Goal: Task Accomplishment & Management: Use online tool/utility

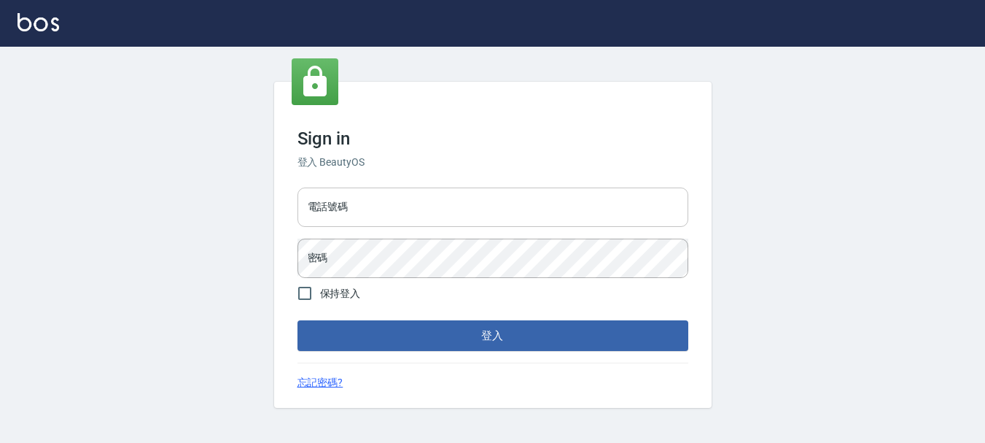
click at [398, 209] on input "電話號碼" at bounding box center [493, 206] width 391 height 39
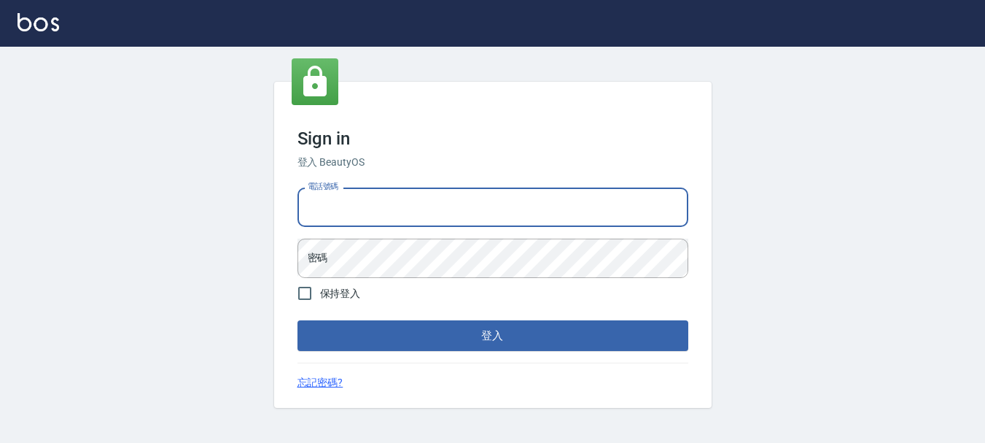
type input "0989239739"
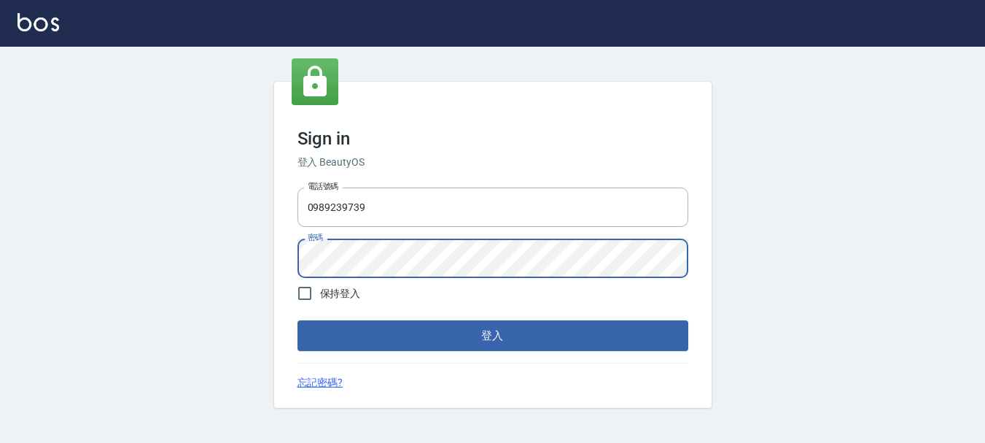
click at [298, 320] on button "登入" at bounding box center [493, 335] width 391 height 31
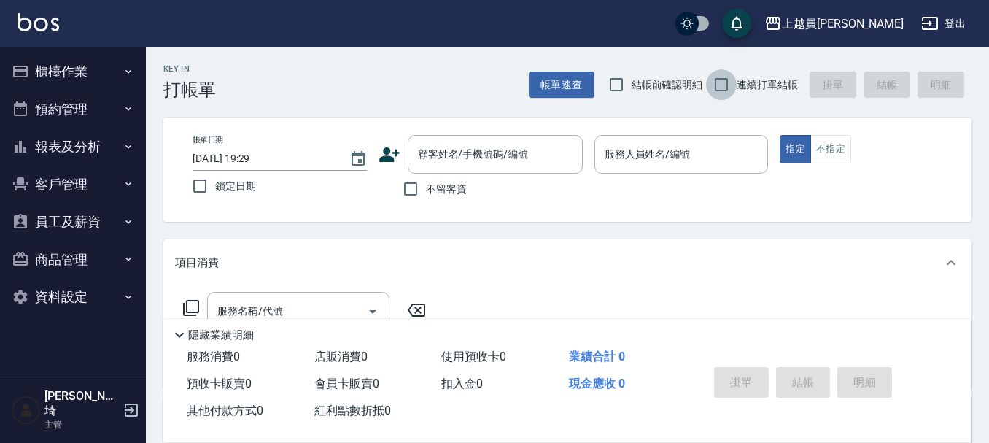
click at [728, 85] on input "連續打單結帳" at bounding box center [721, 84] width 31 height 31
checkbox input "true"
click at [406, 189] on input "不留客資" at bounding box center [410, 189] width 31 height 31
checkbox input "true"
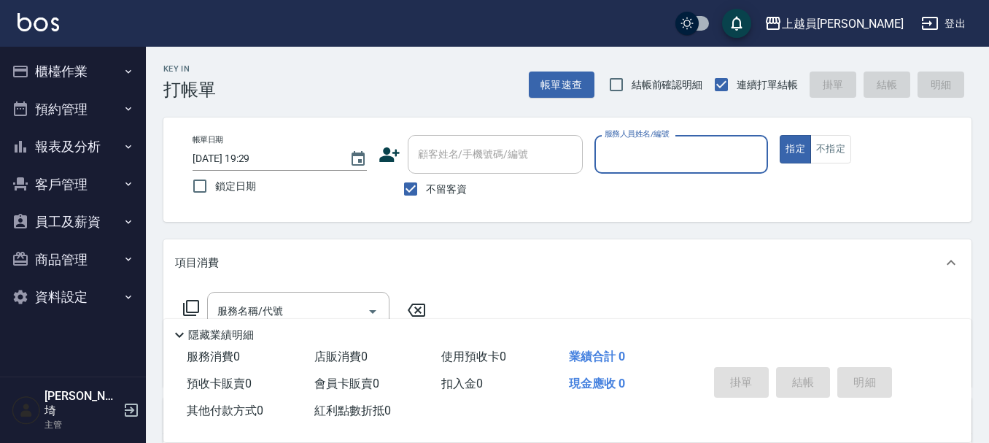
click at [632, 155] on input "服務人員姓名/編號" at bounding box center [681, 155] width 161 height 26
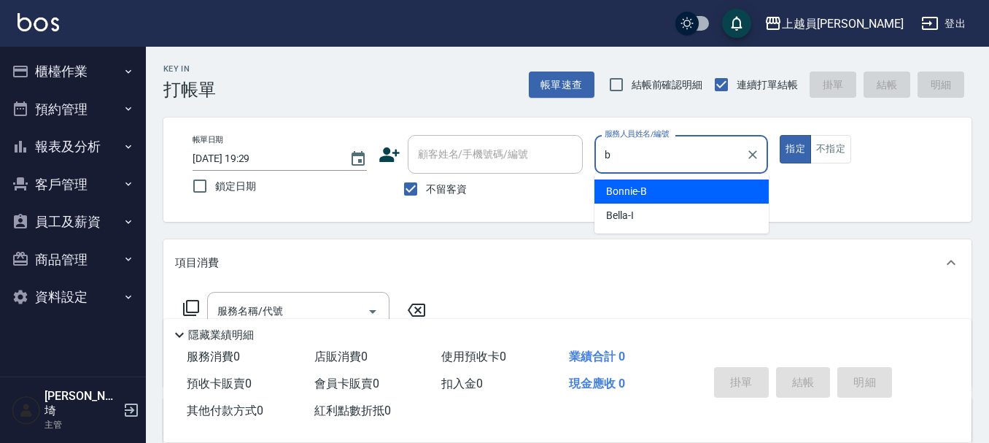
type input "Bonnie-B"
type button "true"
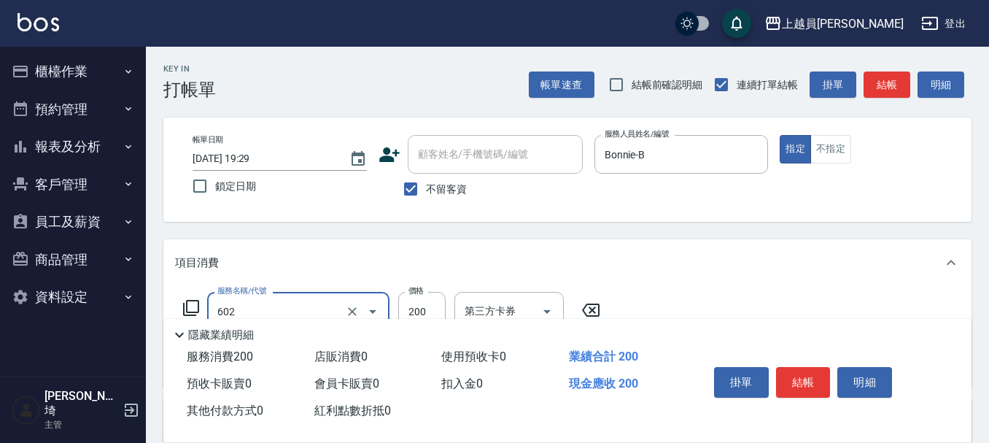
type input "一般洗髮(602)"
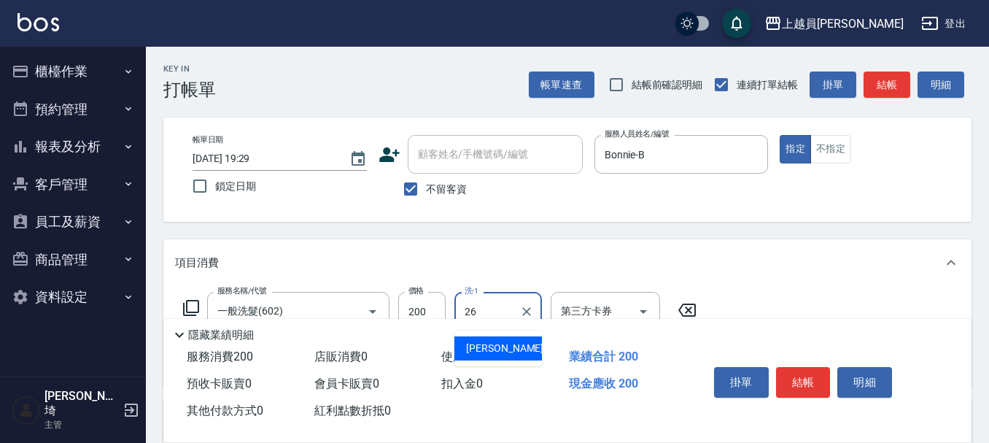
type input "[PERSON_NAME]-26"
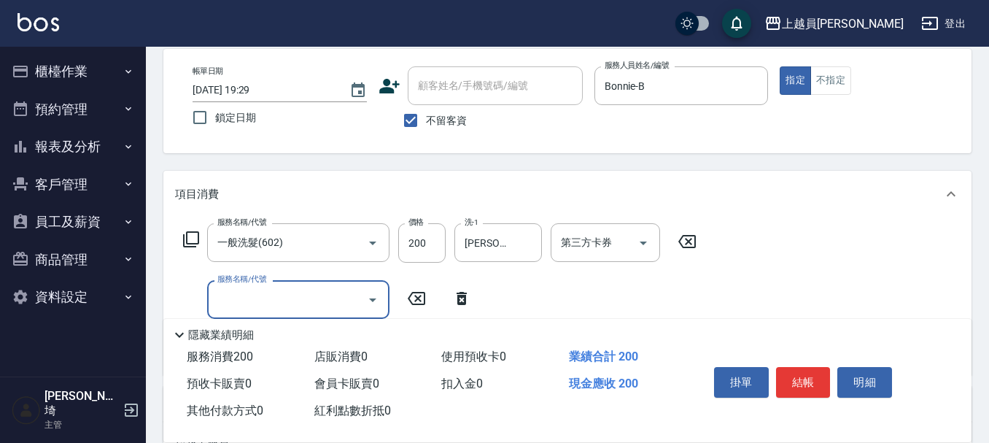
scroll to position [292, 0]
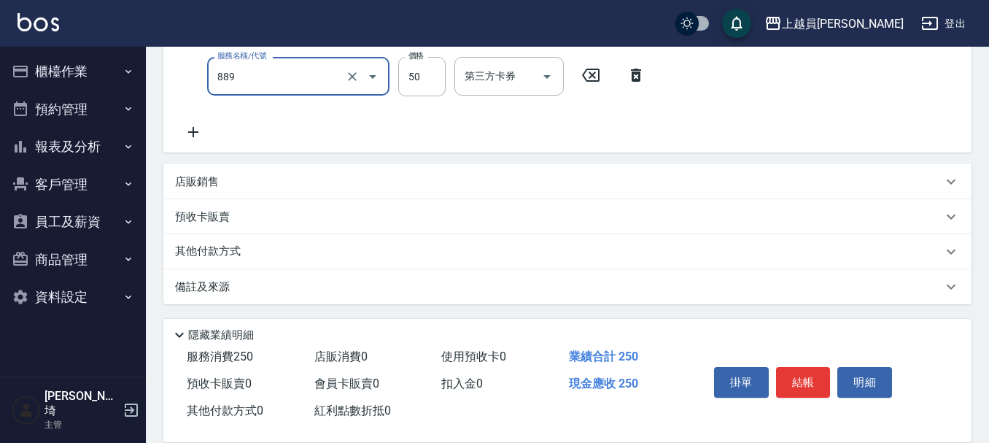
type input "精油(889)"
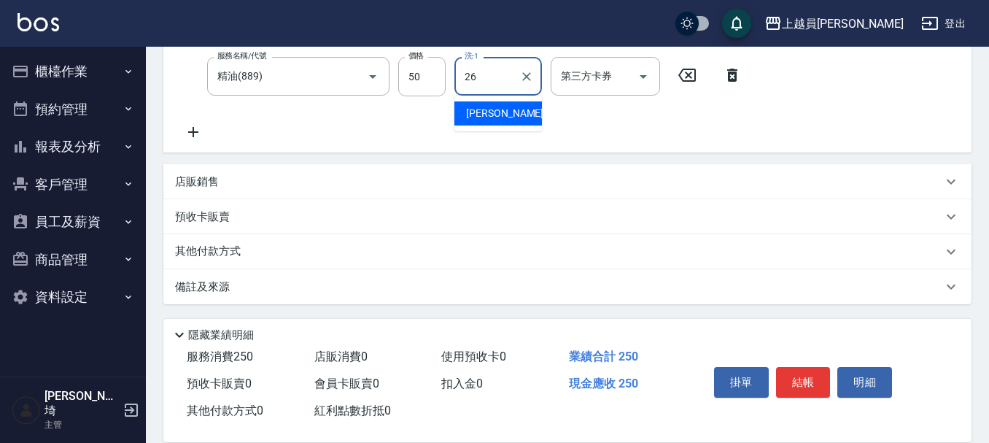
type input "[PERSON_NAME]-26"
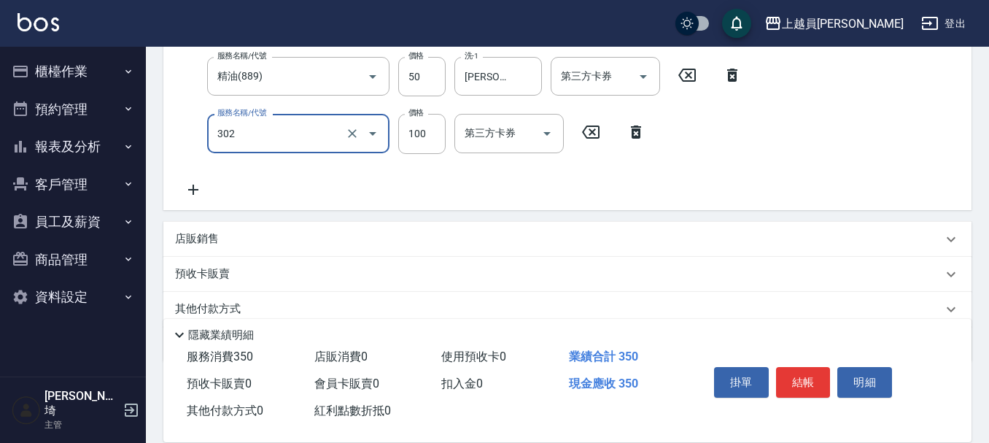
type input "剪髮(302)"
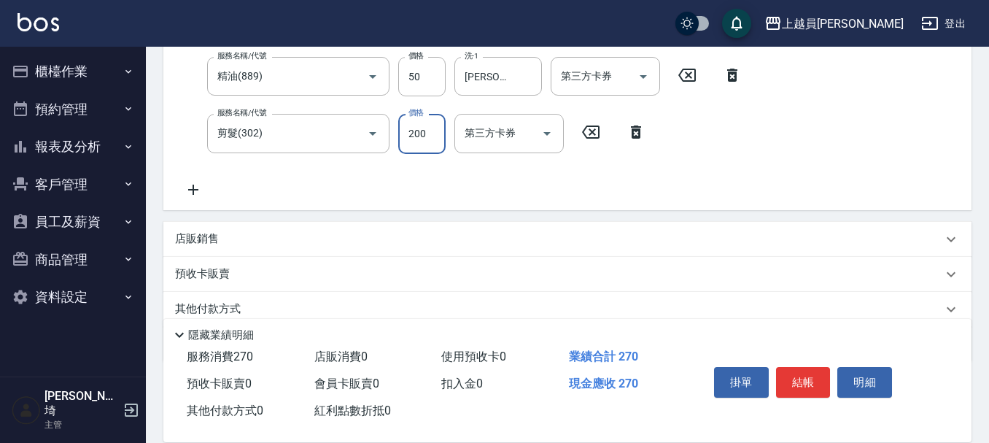
type input "200"
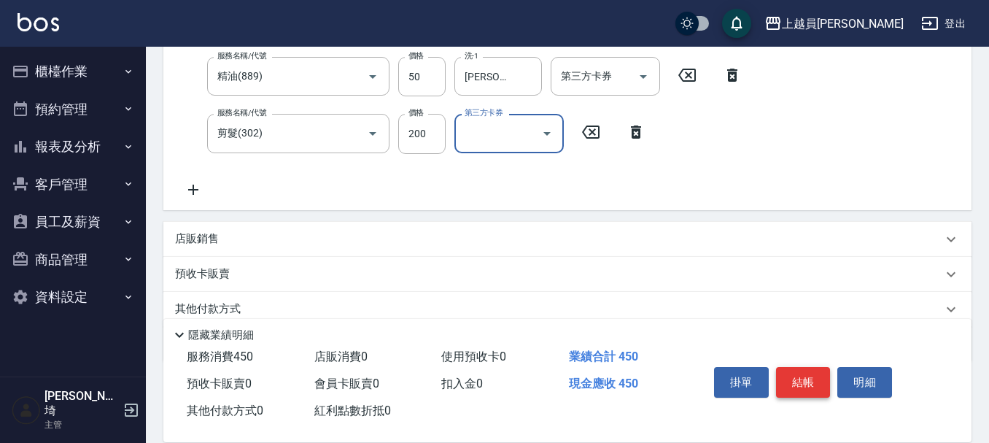
click at [808, 371] on button "結帳" at bounding box center [803, 382] width 55 height 31
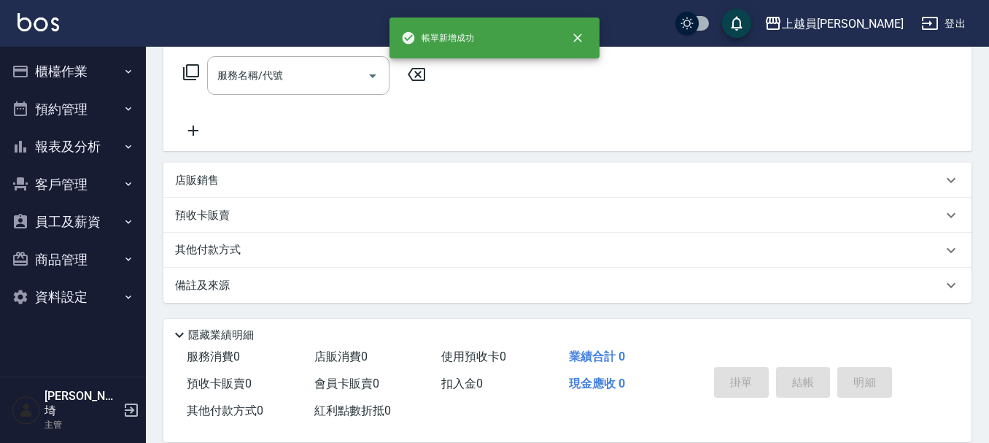
scroll to position [0, 0]
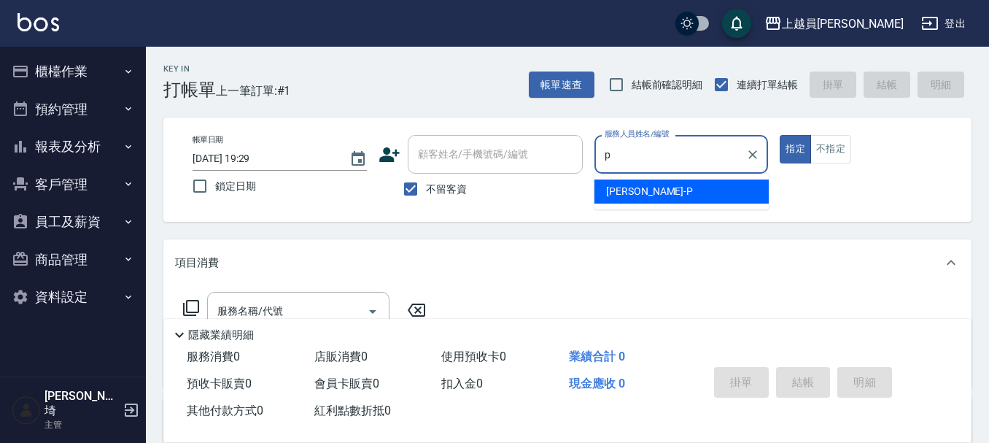
type input "[PERSON_NAME]-P"
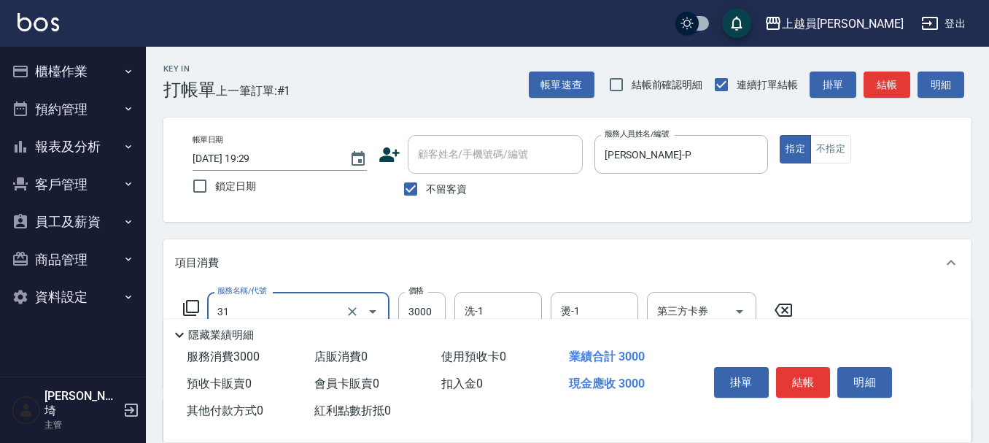
type input "燙髮B餐(31)"
type input "2499"
type input "6"
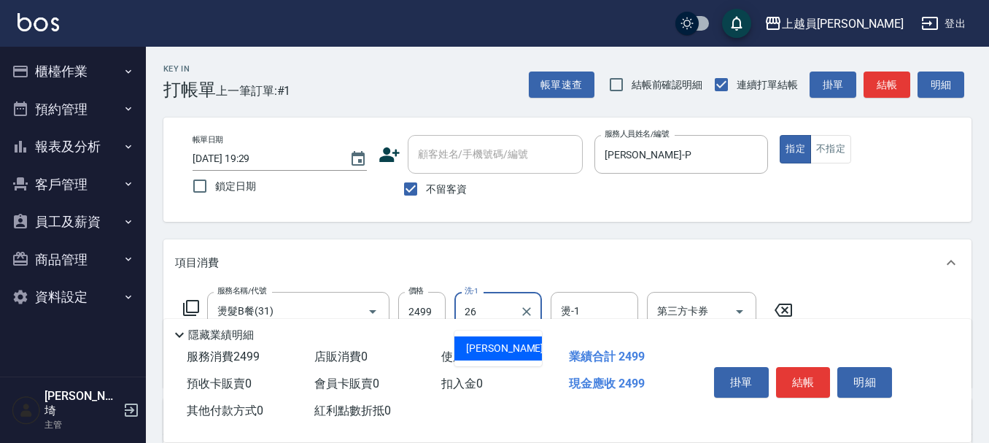
type input "[PERSON_NAME]-26"
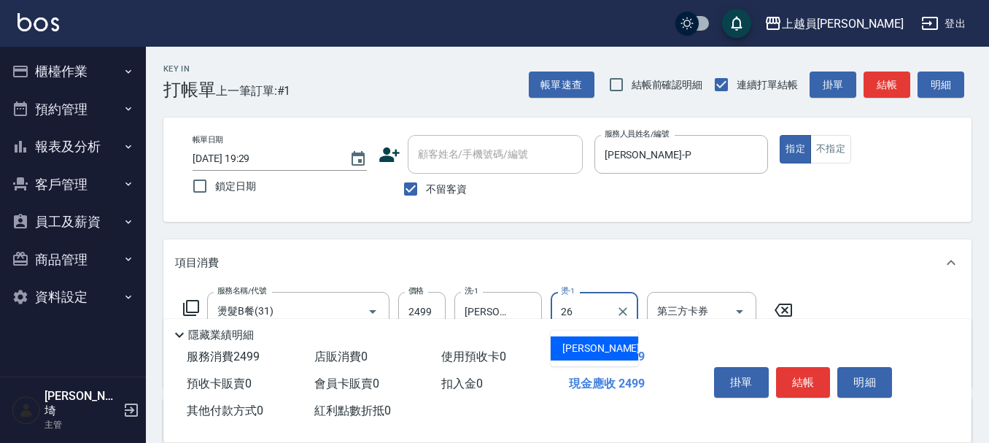
type input "[PERSON_NAME]-26"
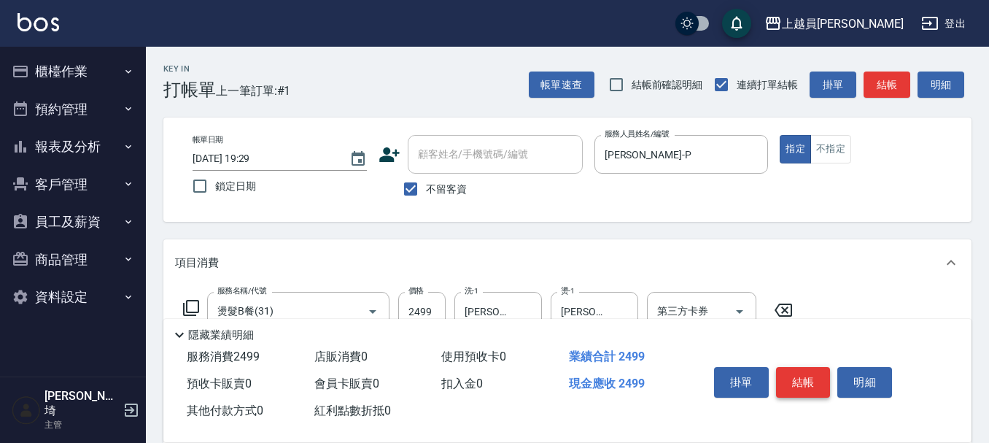
click at [799, 369] on button "結帳" at bounding box center [803, 382] width 55 height 31
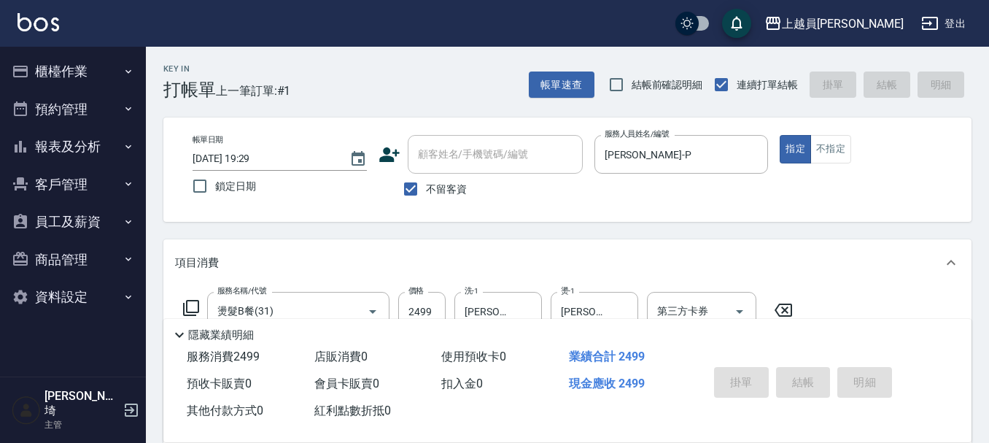
type input "[DATE] 19:30"
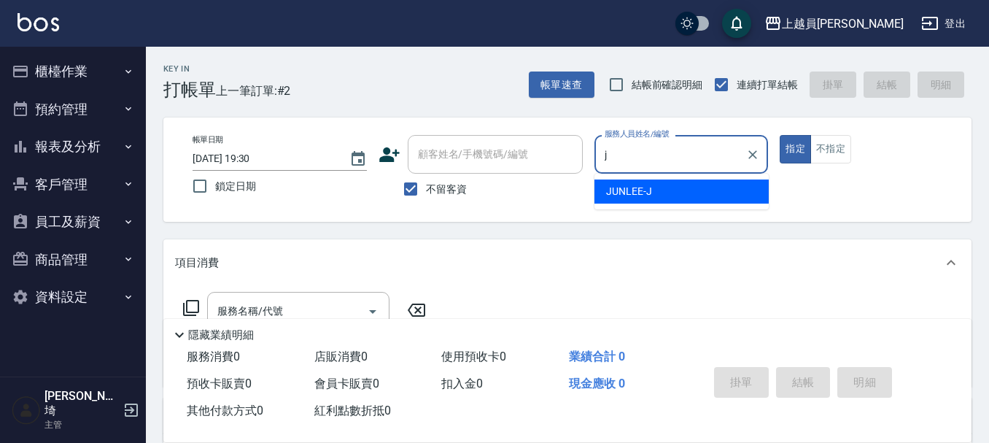
type input "[PERSON_NAME]"
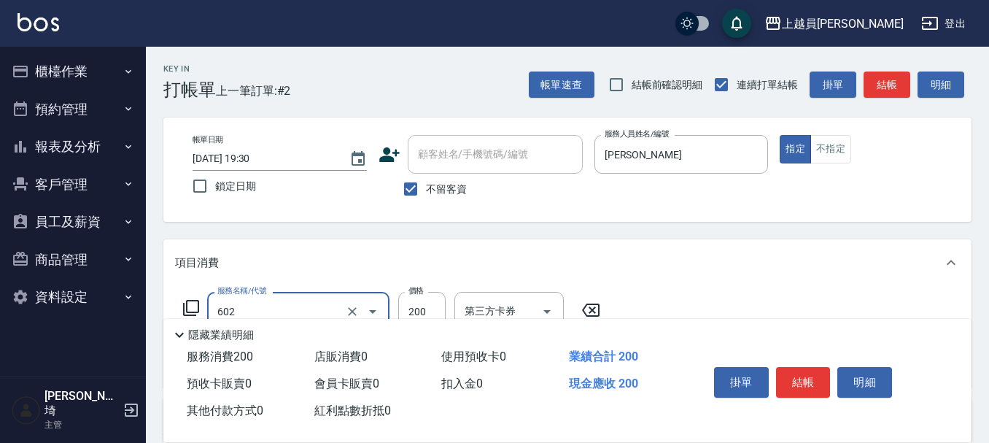
type input "一般洗髮(602)"
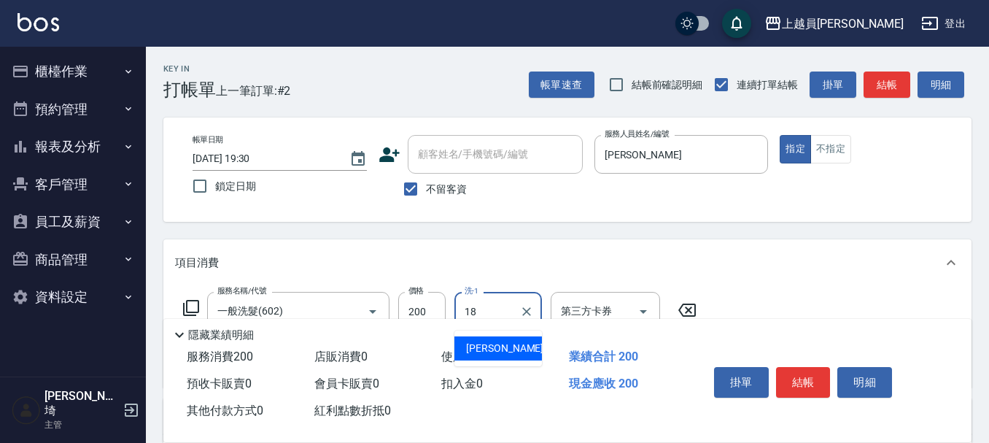
type input "[PERSON_NAME]-18"
type input "精油(889)"
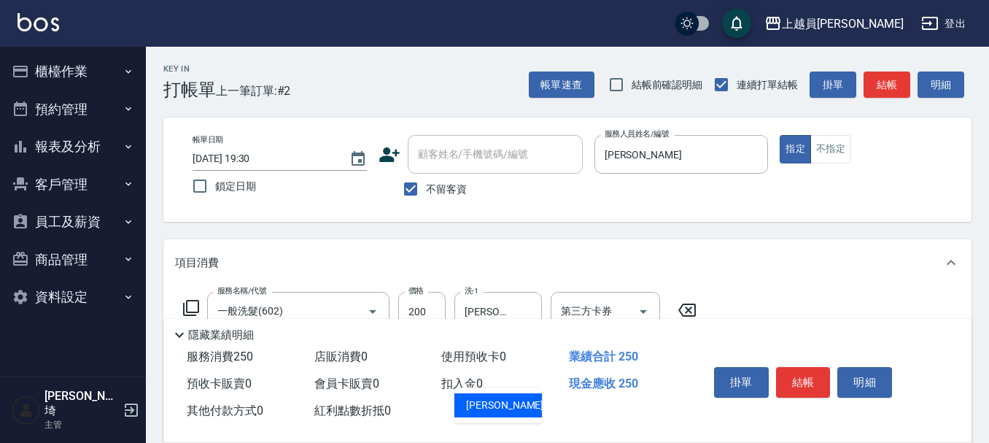
type input "[PERSON_NAME]-18"
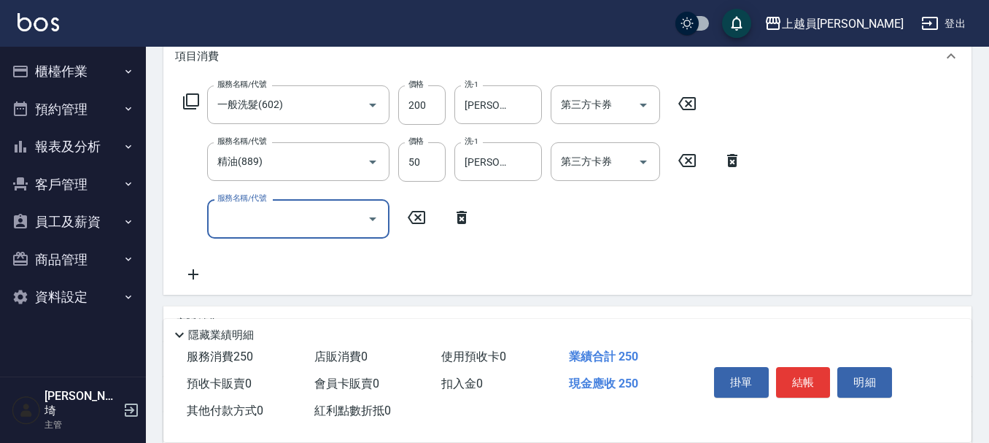
scroll to position [219, 0]
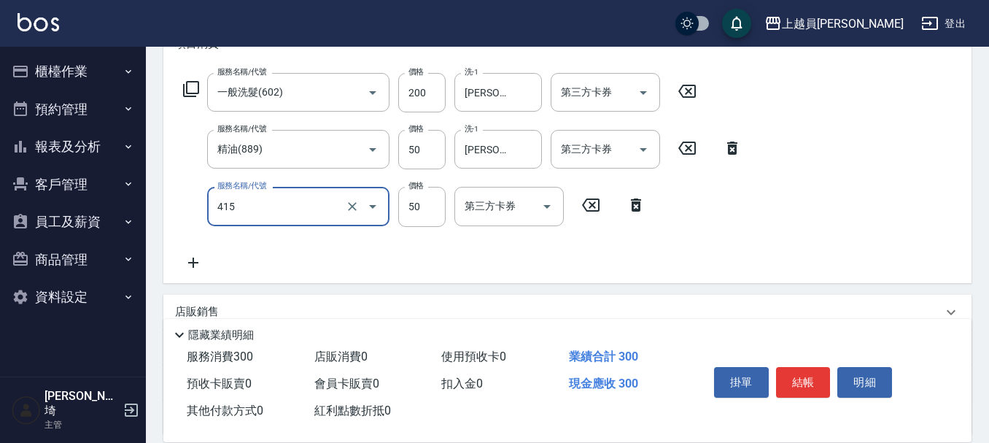
type input "瞬間保養(415)"
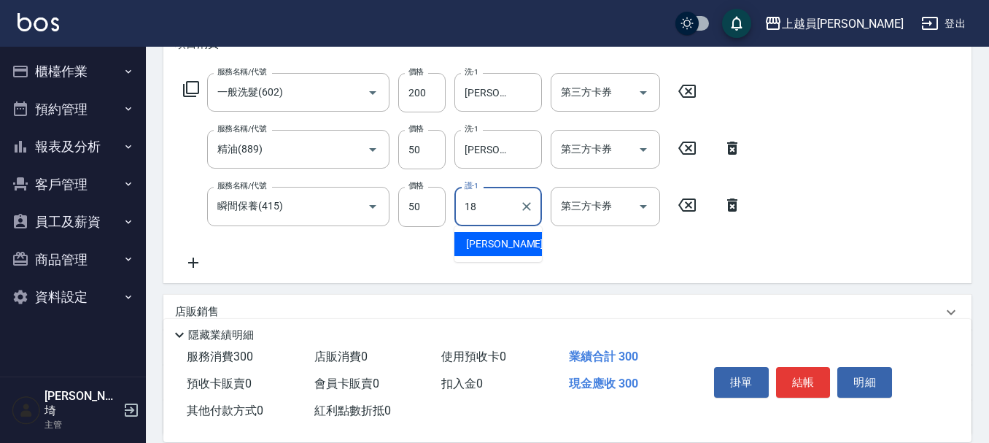
type input "[PERSON_NAME]-18"
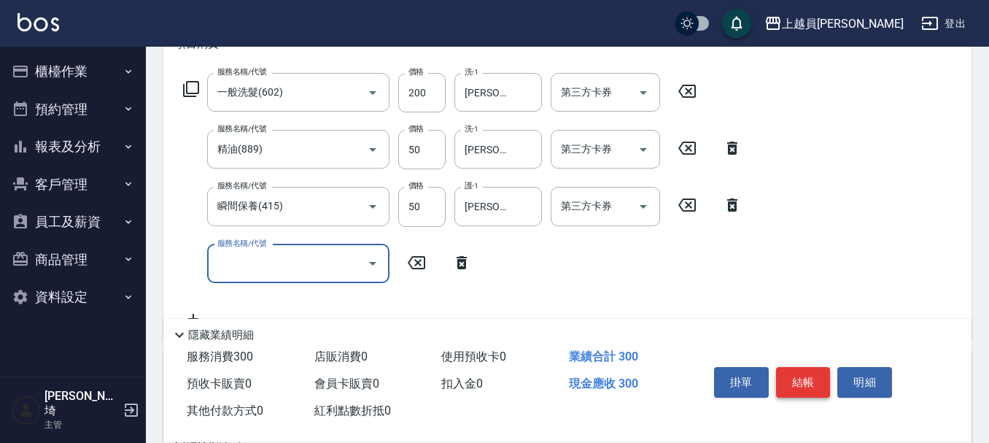
click at [812, 378] on button "結帳" at bounding box center [803, 382] width 55 height 31
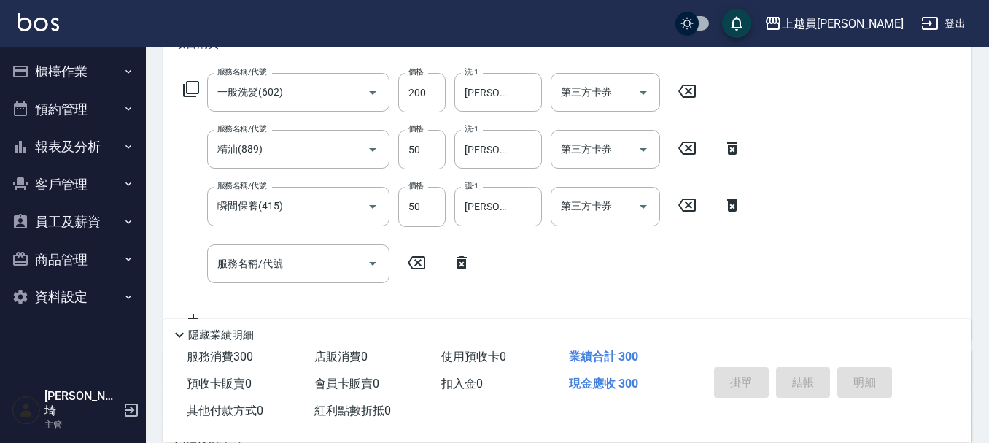
type input "[DATE] 19:31"
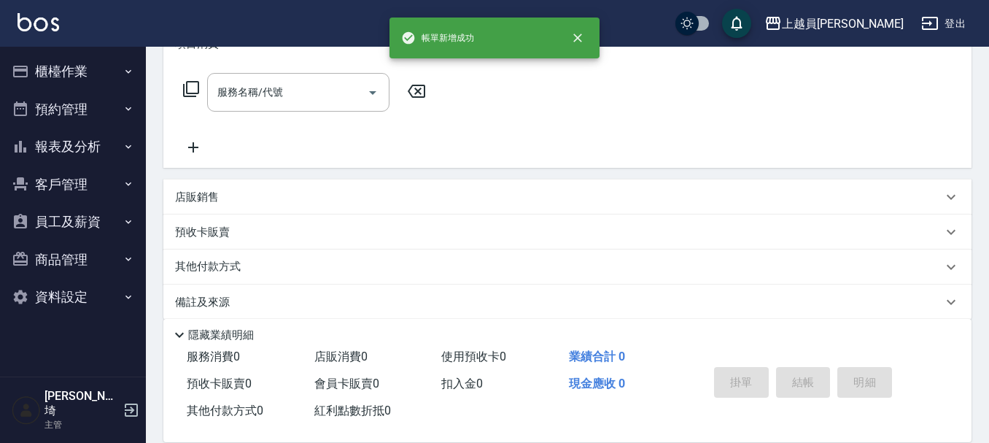
scroll to position [0, 0]
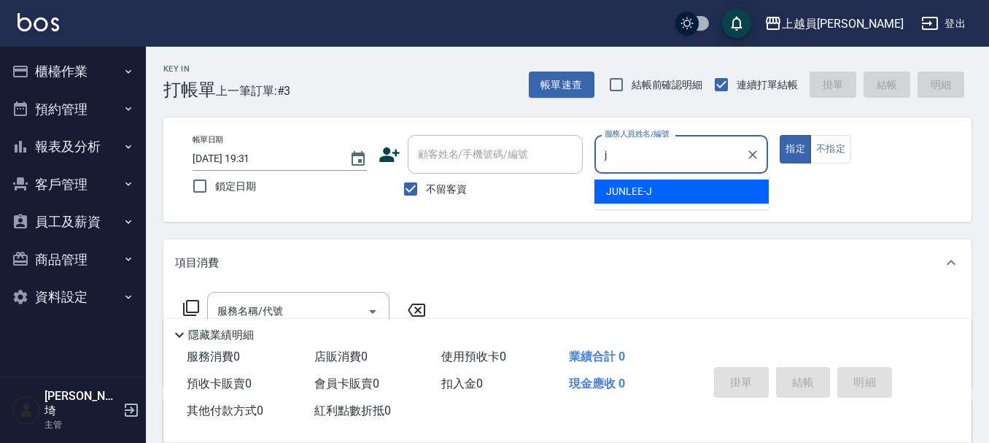
type input "[PERSON_NAME]"
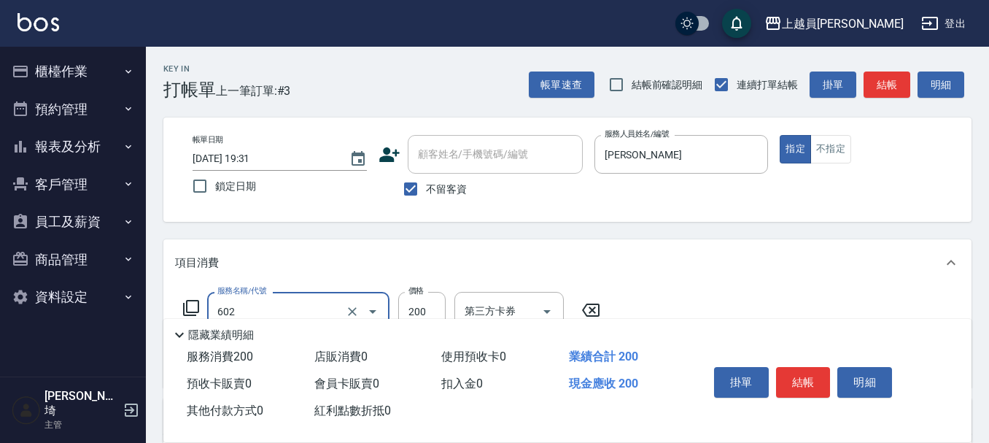
type input "一般洗髮(602)"
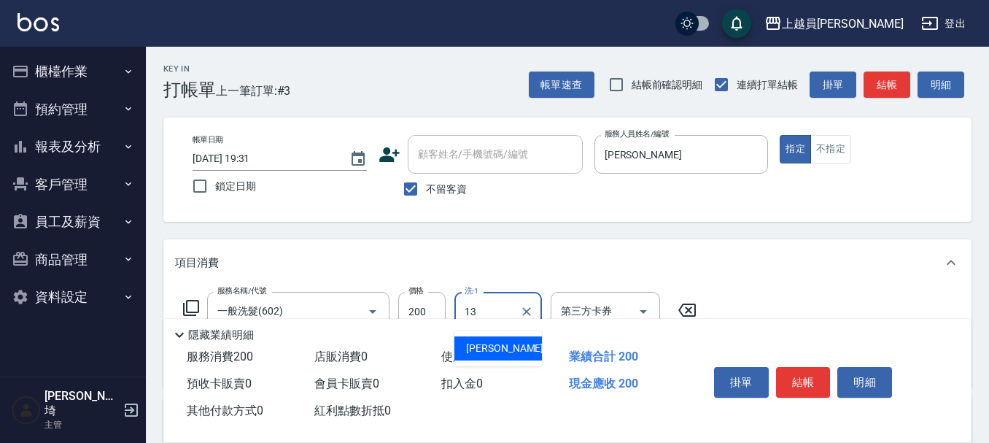
type input "[PERSON_NAME]-13"
type input "精油(889)"
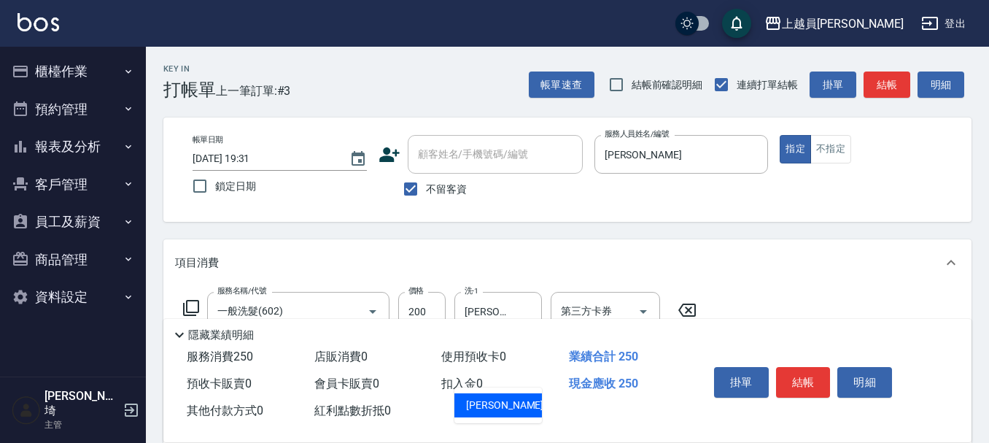
type input "[PERSON_NAME]-13"
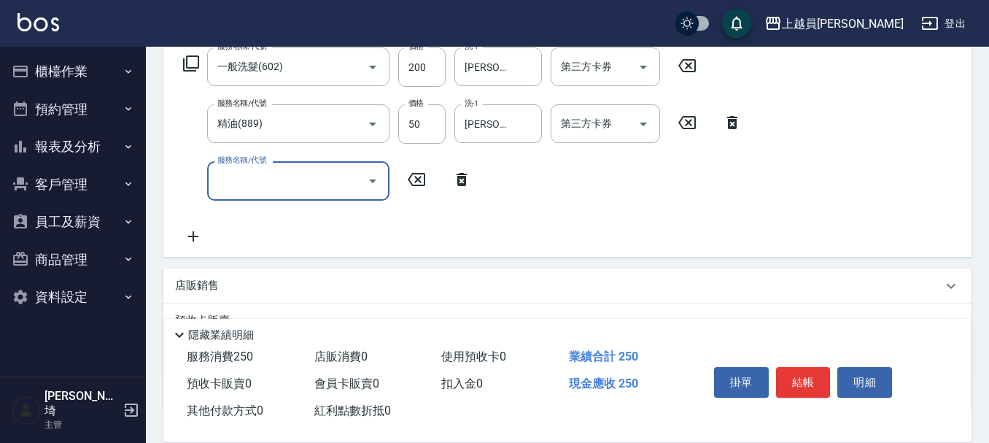
scroll to position [219, 0]
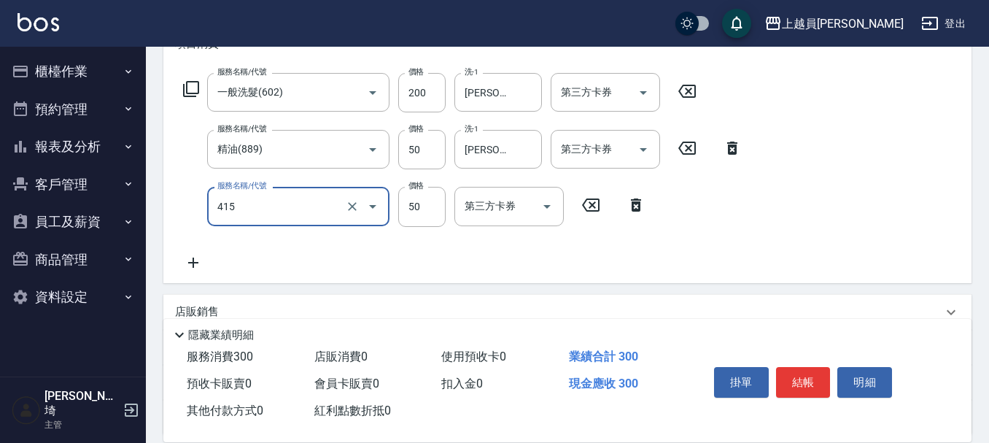
type input "瞬間保養(415)"
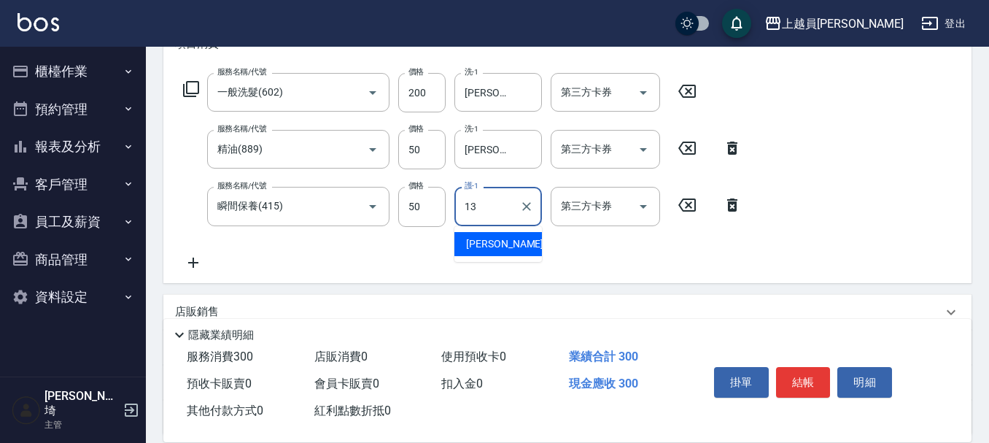
type input "[PERSON_NAME]-13"
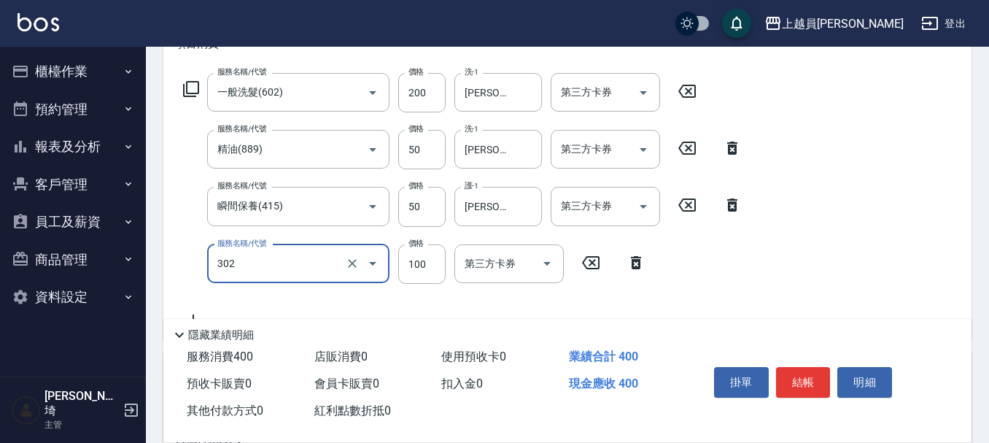
type input "剪髮(302)"
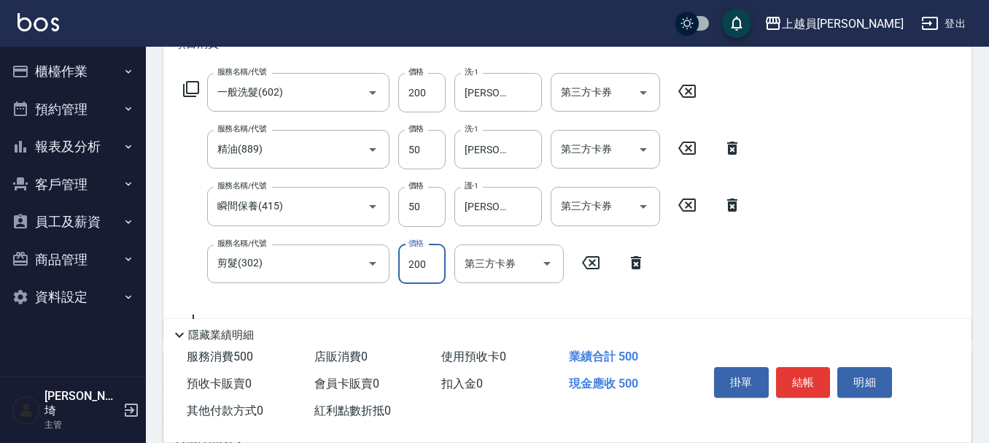
type input "200"
click at [805, 379] on button "結帳" at bounding box center [803, 382] width 55 height 31
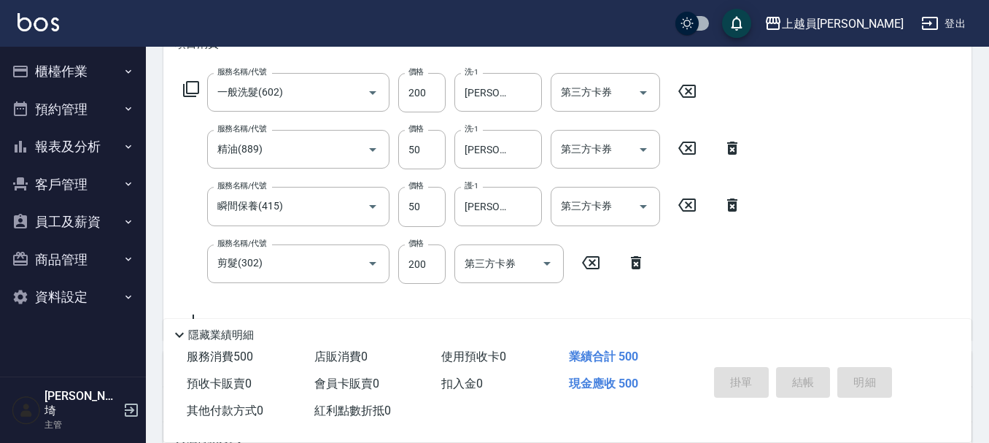
type input "[DATE] 19:32"
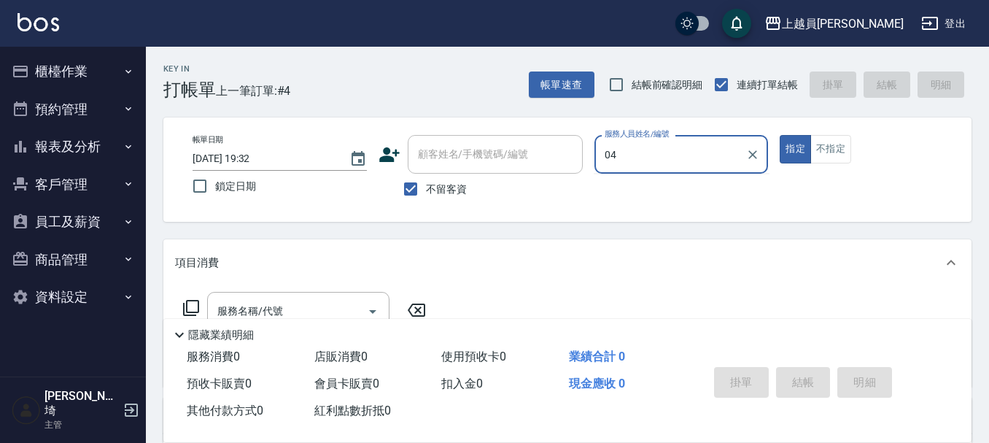
type input "0"
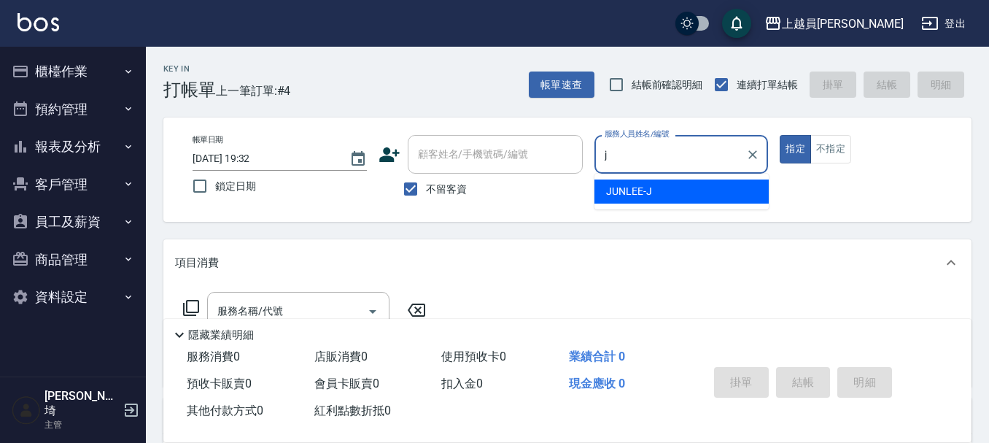
type input "[PERSON_NAME]"
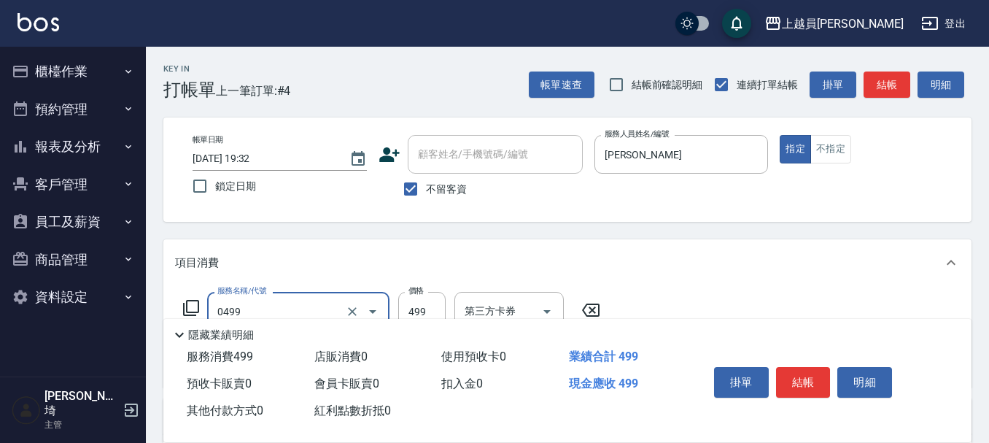
type input "去角質洗髮(0499)"
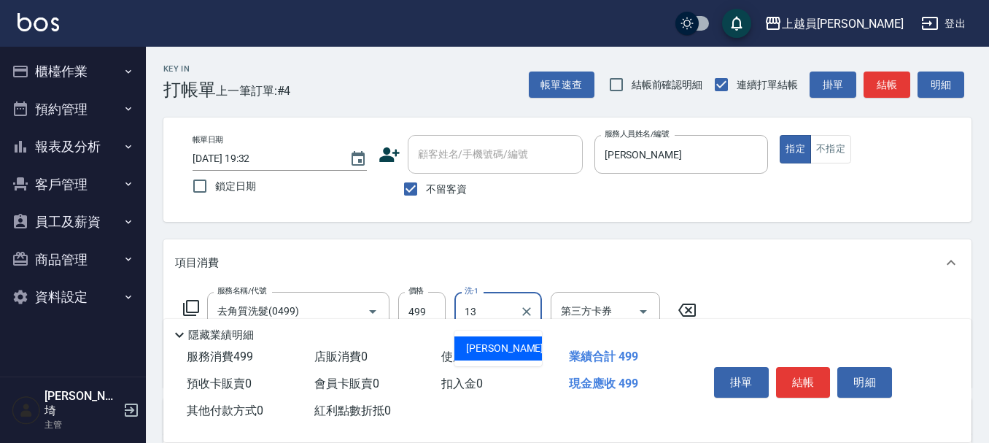
type input "[PERSON_NAME]-13"
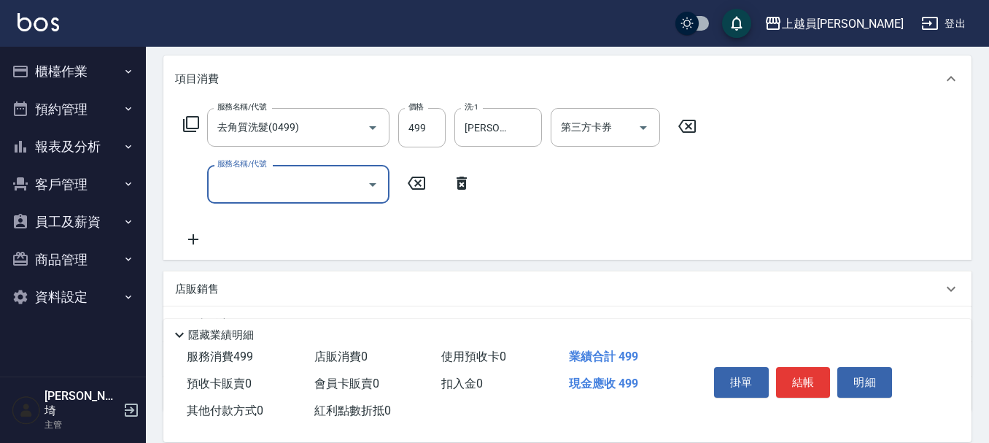
scroll to position [219, 0]
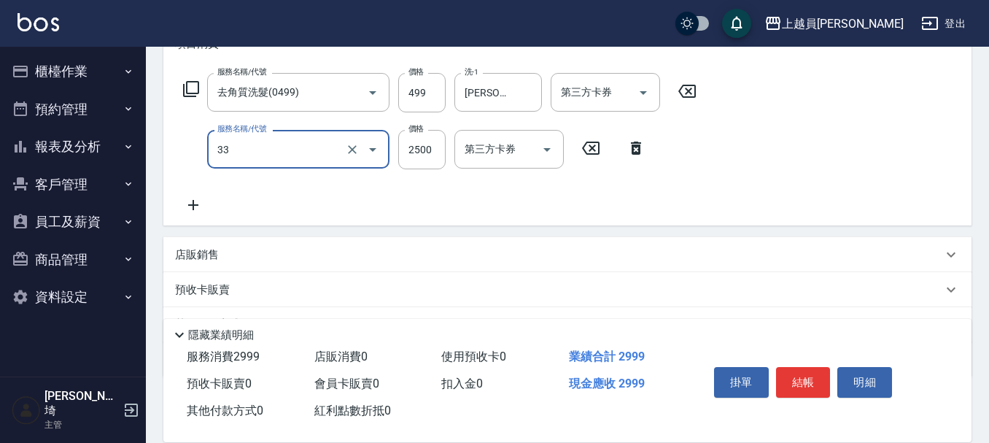
type input "染髮B餐(33)"
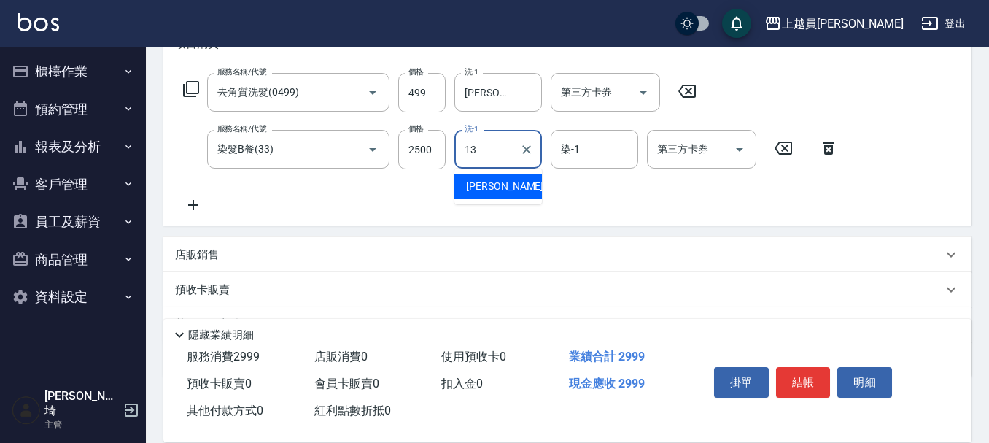
type input "[PERSON_NAME]-13"
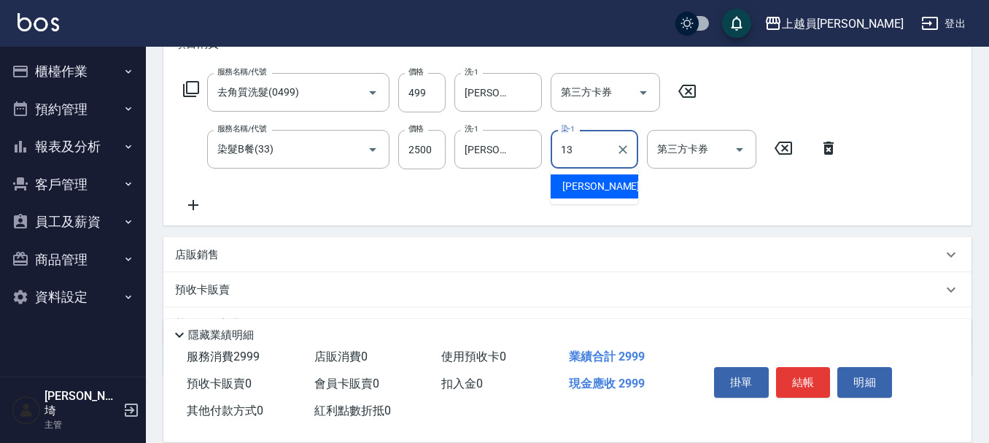
type input "[PERSON_NAME]-13"
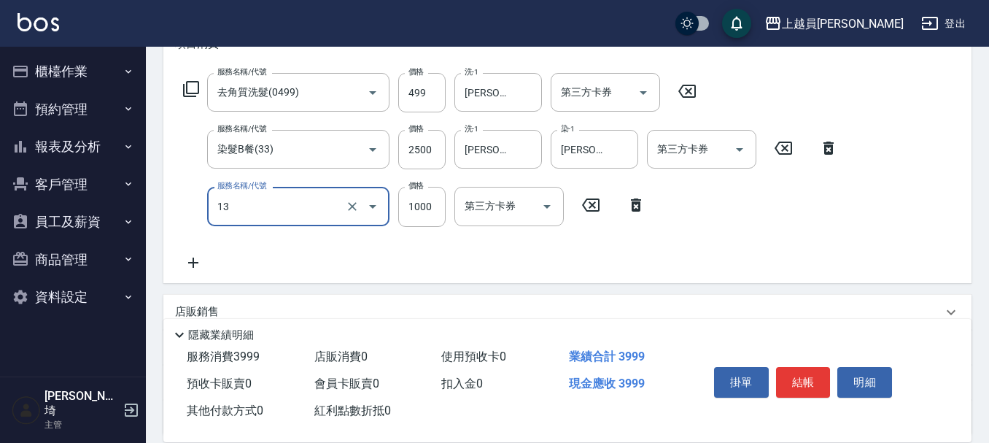
type input "酵素護髮(13)"
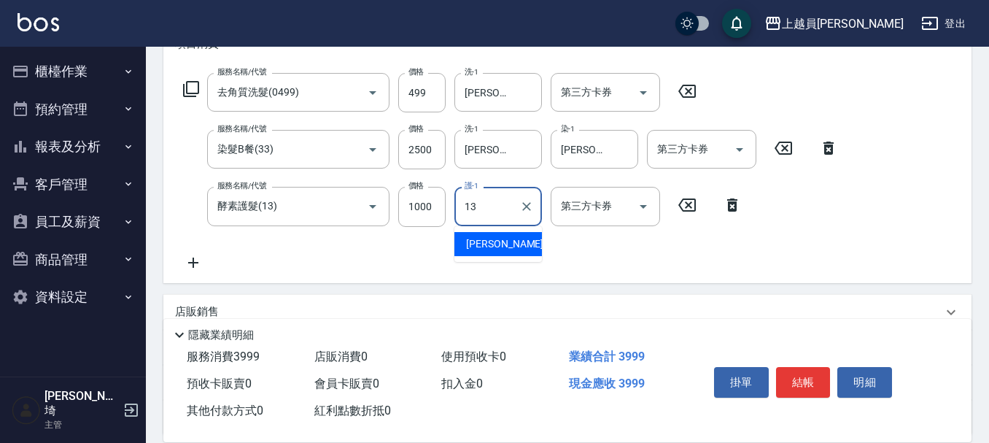
type input "[PERSON_NAME]-13"
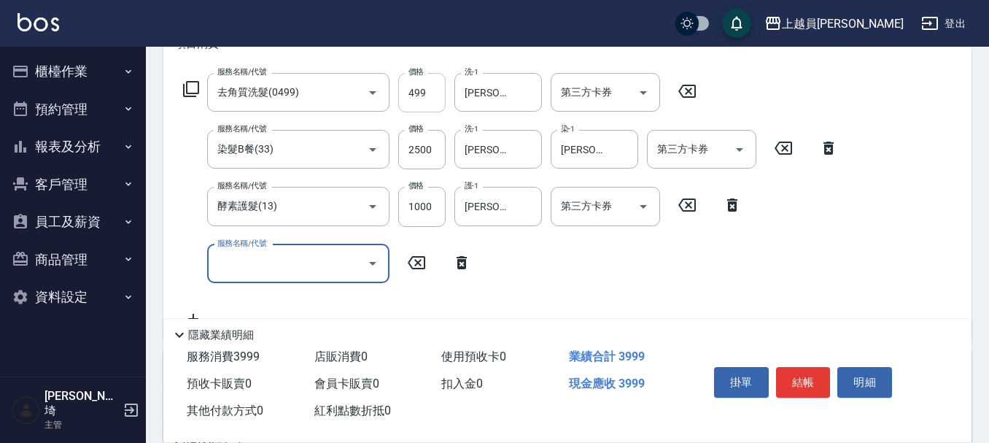
click at [440, 98] on input "499" at bounding box center [421, 92] width 47 height 39
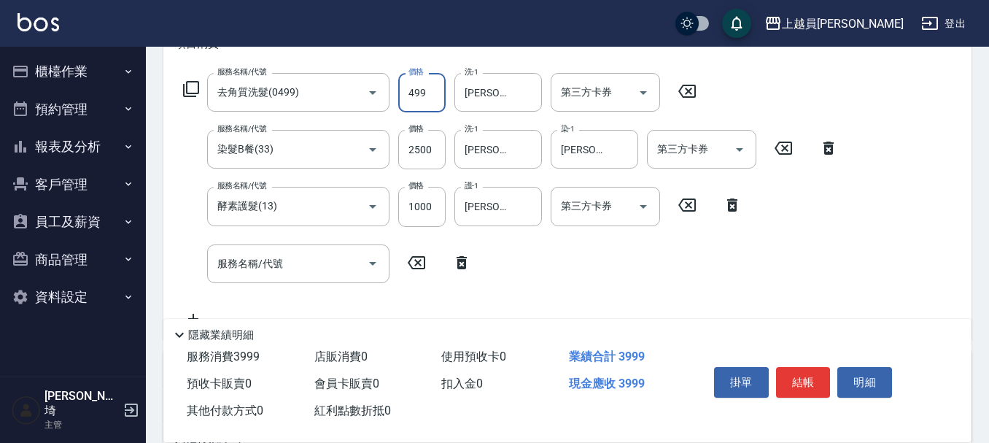
click at [440, 98] on input "499" at bounding box center [421, 92] width 47 height 39
type input "500"
click at [814, 349] on div "掛單 結帳 明細" at bounding box center [822, 384] width 263 height 81
click at [764, 389] on button "掛單" at bounding box center [741, 382] width 55 height 31
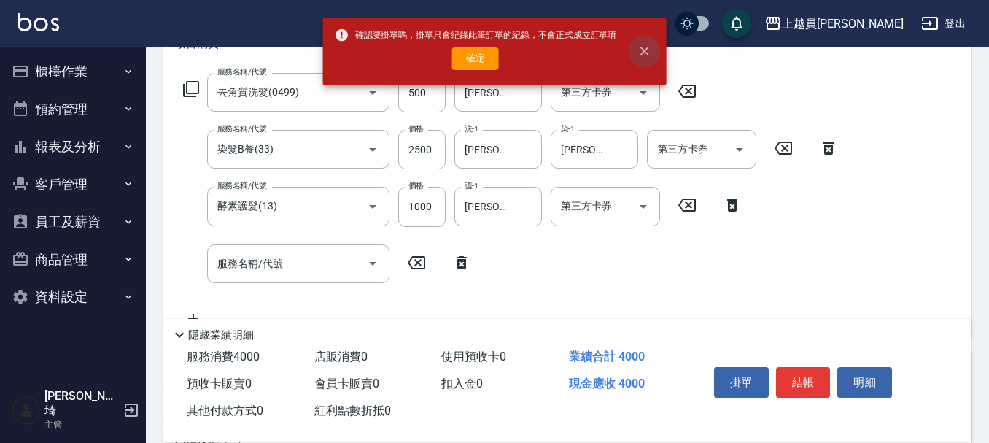
click at [644, 50] on icon "close" at bounding box center [644, 51] width 9 height 9
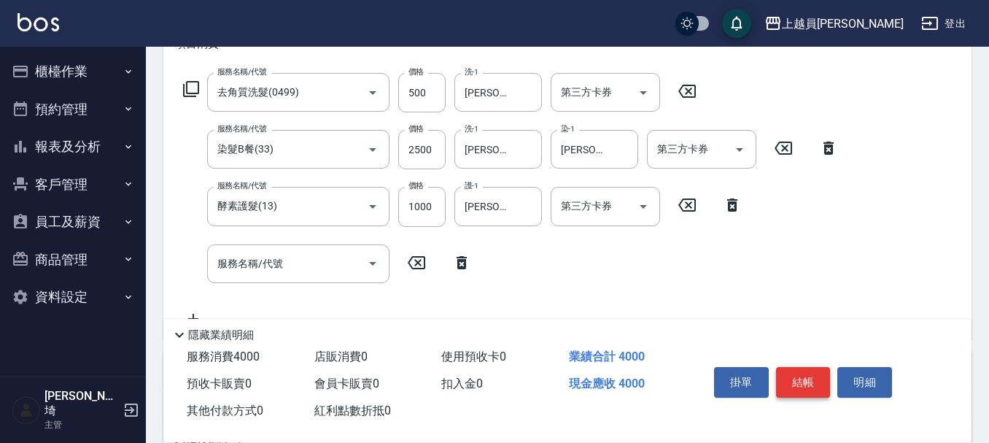
click at [789, 372] on button "結帳" at bounding box center [803, 382] width 55 height 31
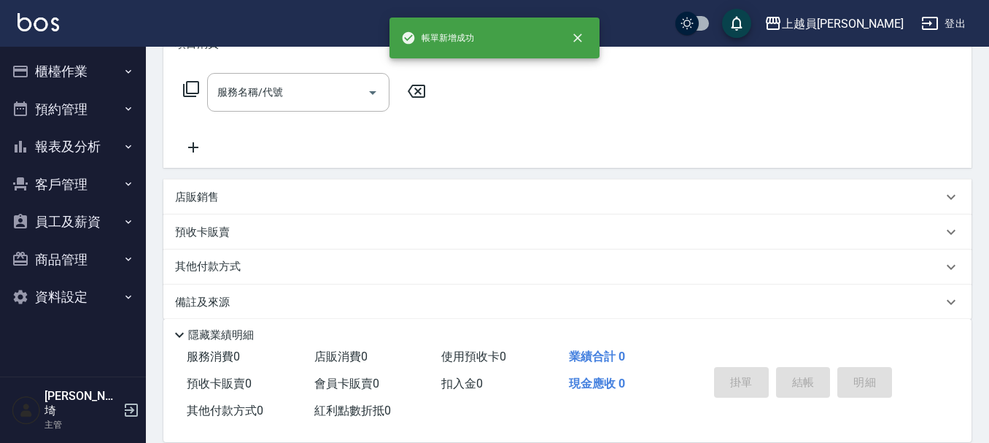
scroll to position [0, 0]
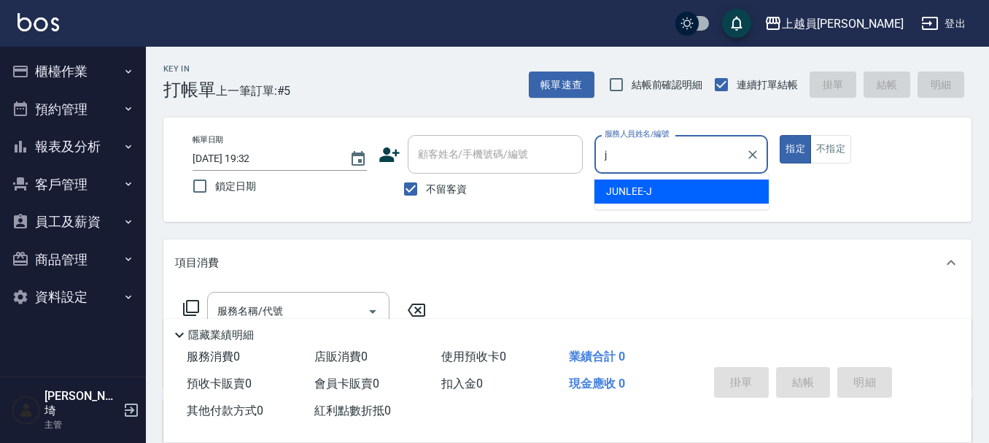
type input "[PERSON_NAME]"
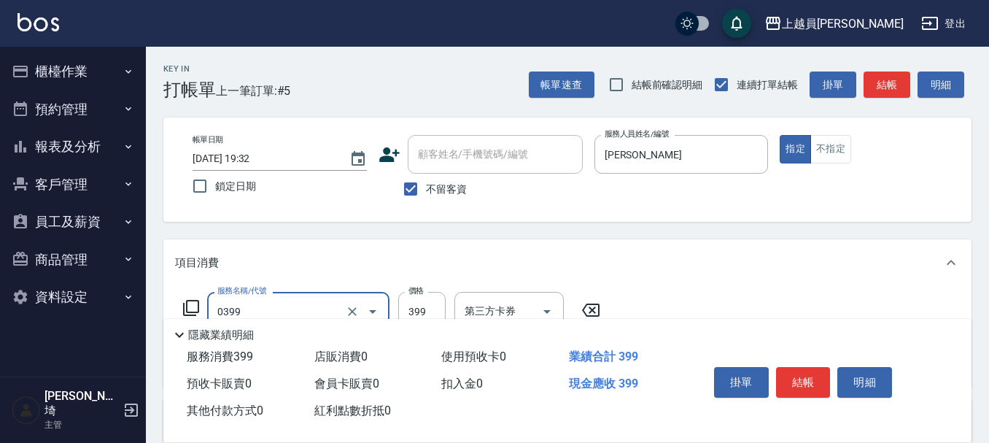
type input "海鹽SPA(0399)"
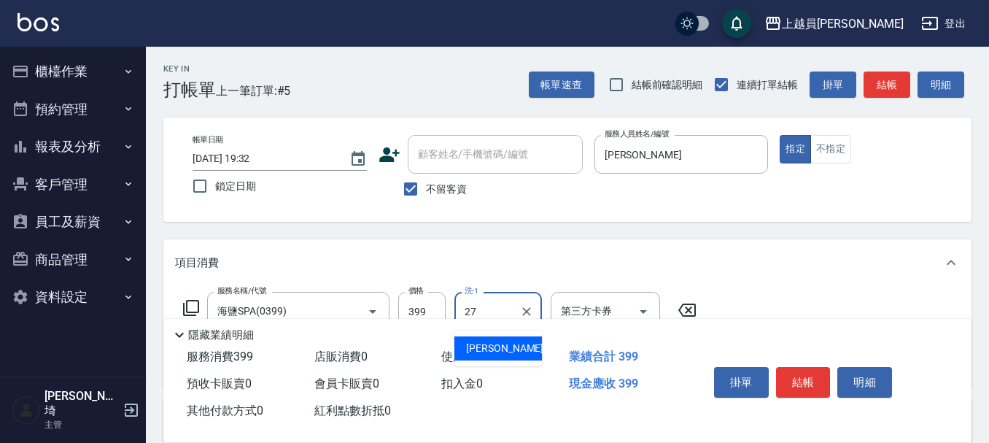
type input "[PERSON_NAME]-27"
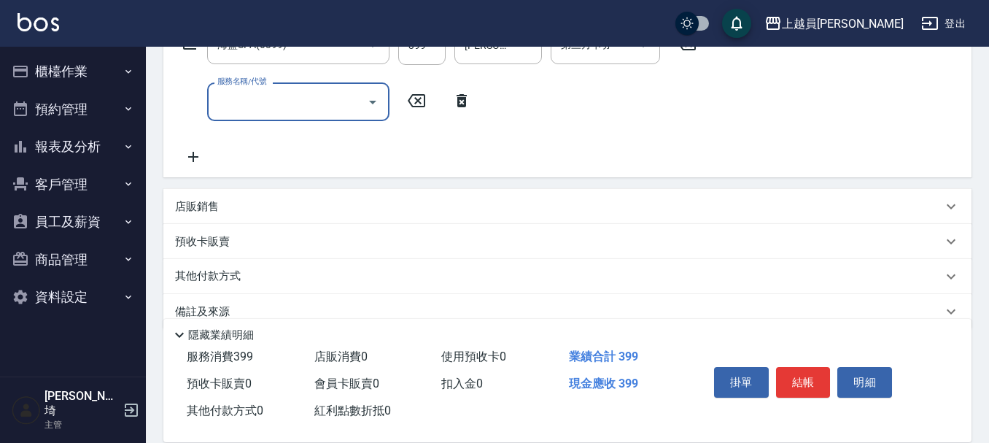
scroll to position [292, 0]
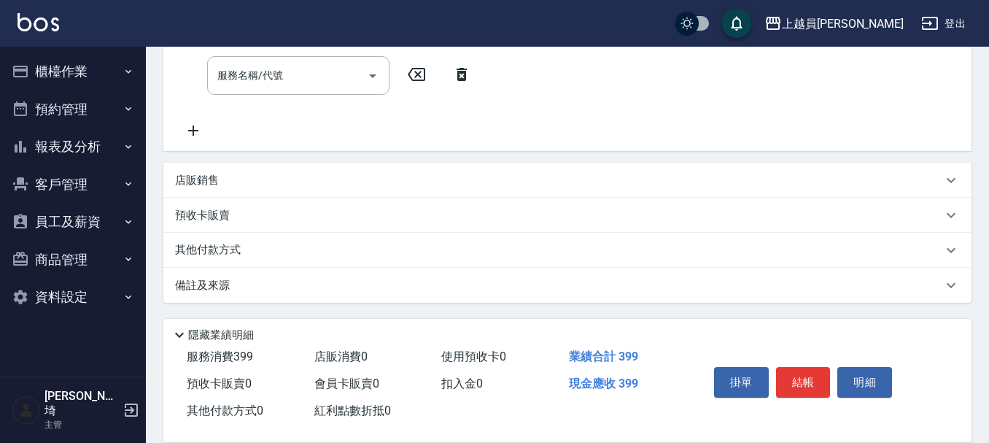
click at [231, 188] on div "店販銷售" at bounding box center [567, 180] width 808 height 35
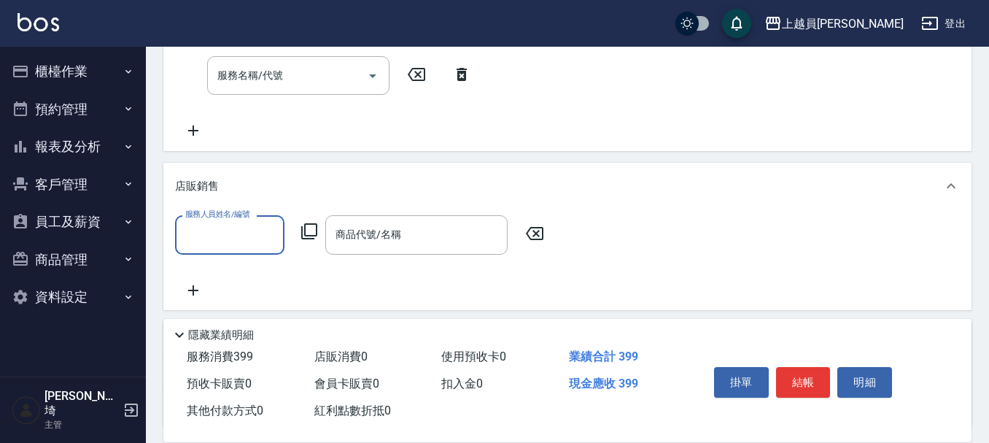
scroll to position [0, 0]
type input "[PERSON_NAME]"
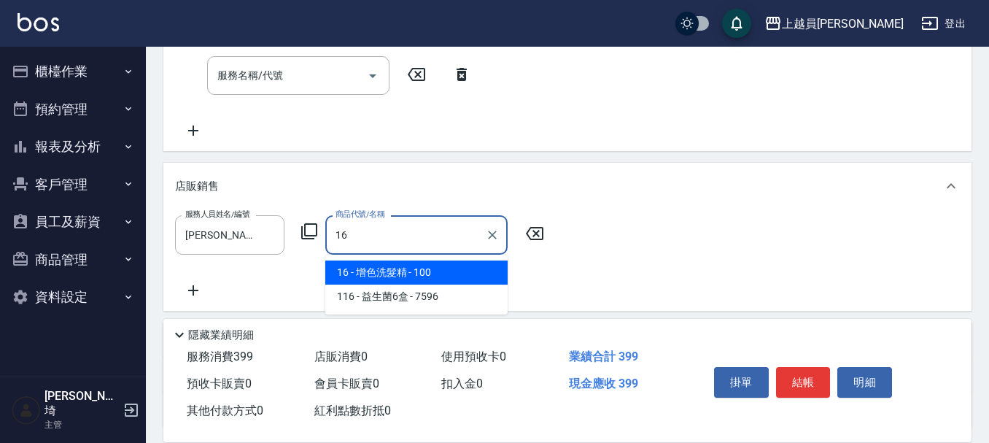
type input "增色洗髮精"
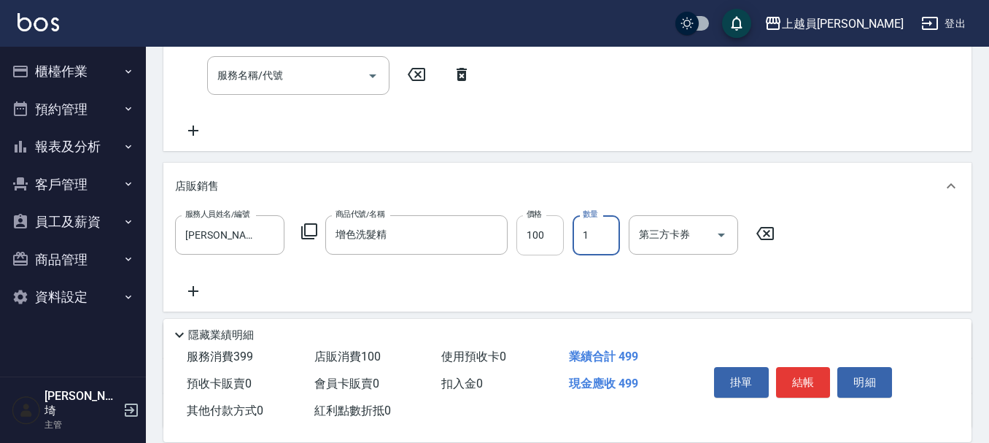
click at [534, 244] on input "100" at bounding box center [539, 234] width 47 height 39
type input "500"
click at [792, 367] on button "結帳" at bounding box center [803, 382] width 55 height 31
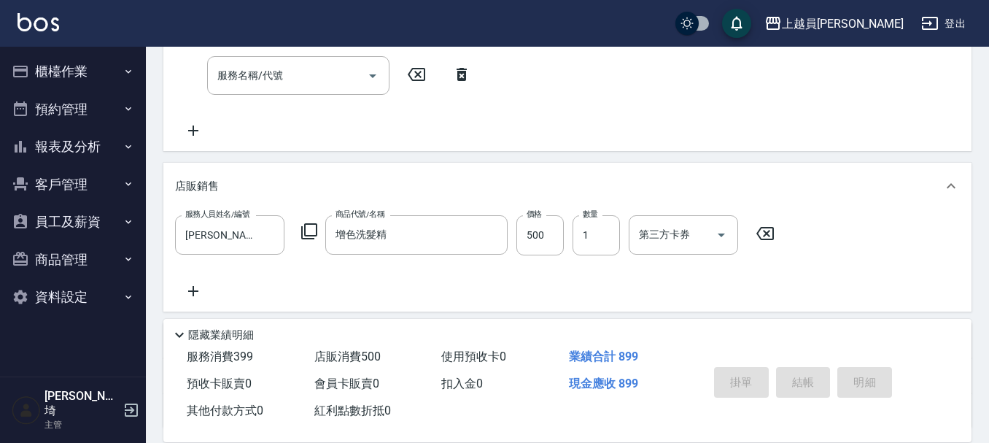
type input "[DATE] 19:34"
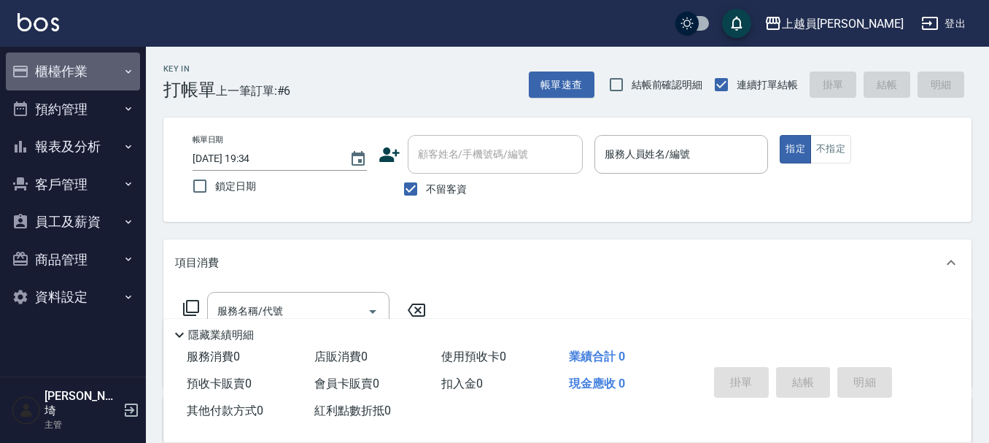
click at [107, 69] on button "櫃檯作業" at bounding box center [73, 72] width 134 height 38
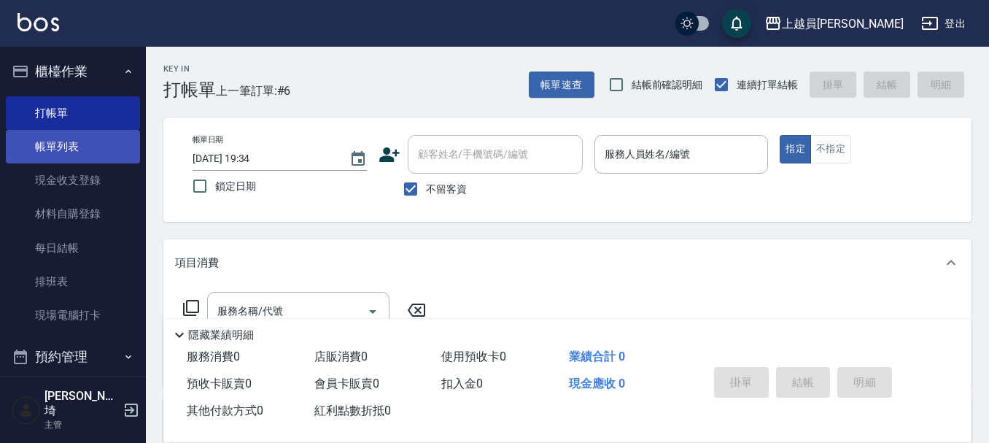
click at [88, 150] on link "帳單列表" at bounding box center [73, 147] width 134 height 34
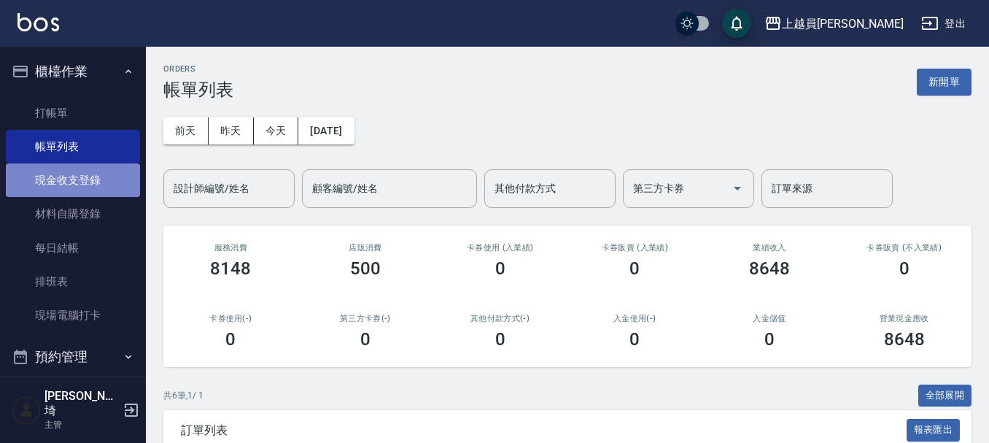
click at [85, 178] on link "現金收支登錄" at bounding box center [73, 180] width 134 height 34
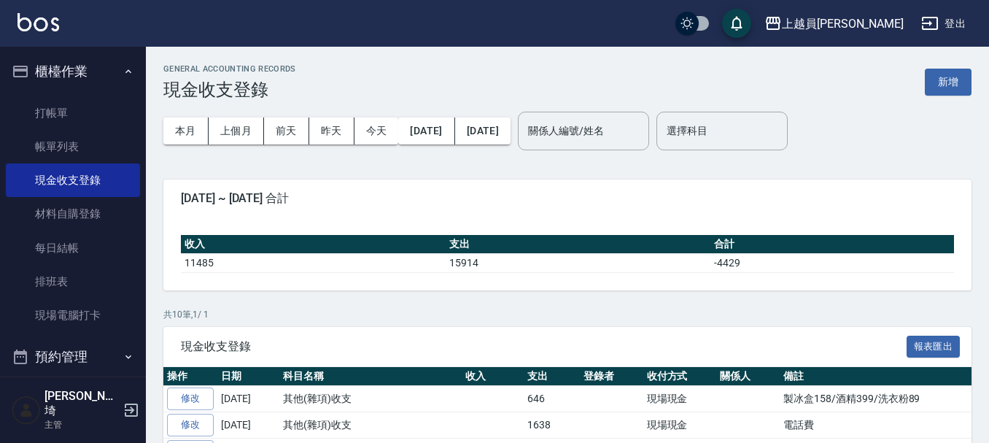
click at [715, 80] on div "GENERAL ACCOUNTING RECORDS 現金收支登錄 新增" at bounding box center [567, 82] width 808 height 36
drag, startPoint x: 726, startPoint y: 75, endPoint x: 958, endPoint y: 80, distance: 232.0
click at [958, 80] on button "新增" at bounding box center [948, 82] width 47 height 27
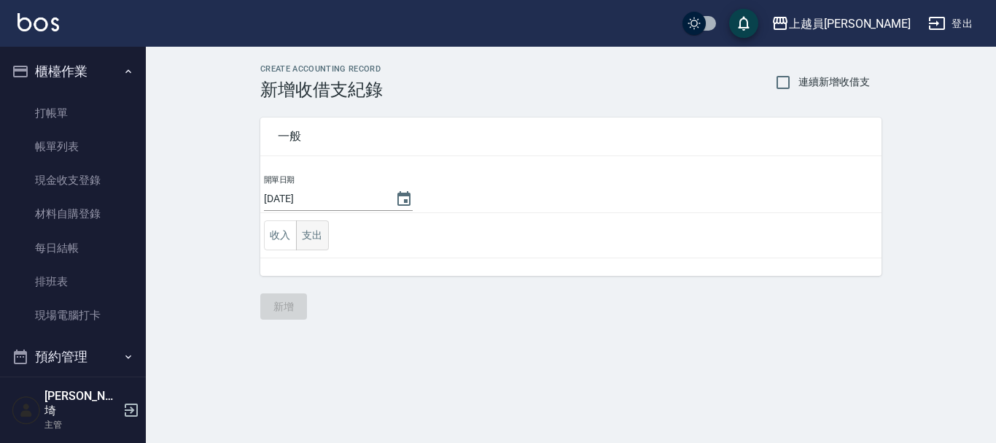
click at [323, 237] on button "支出" at bounding box center [312, 235] width 33 height 30
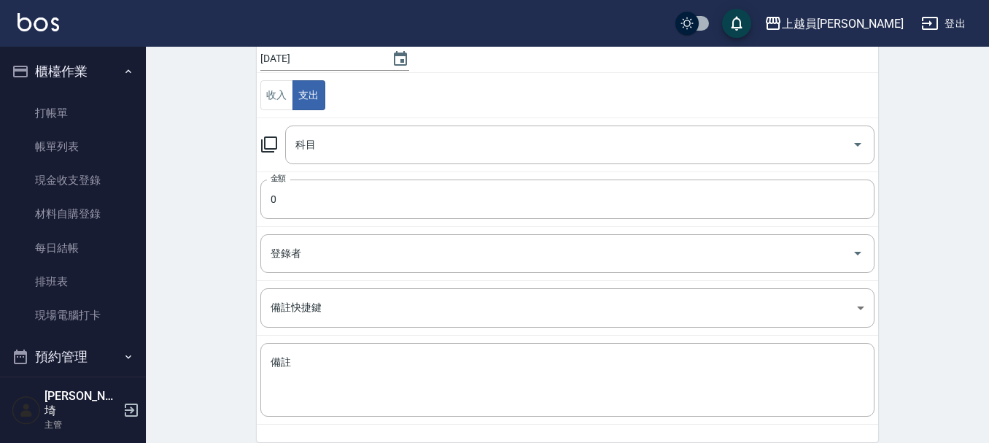
scroll to position [146, 0]
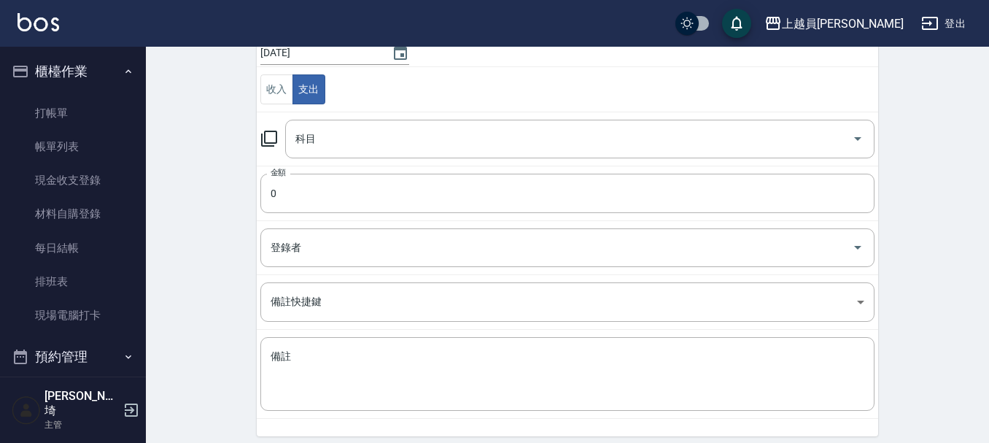
click at [441, 108] on td "收入 支出" at bounding box center [567, 89] width 621 height 45
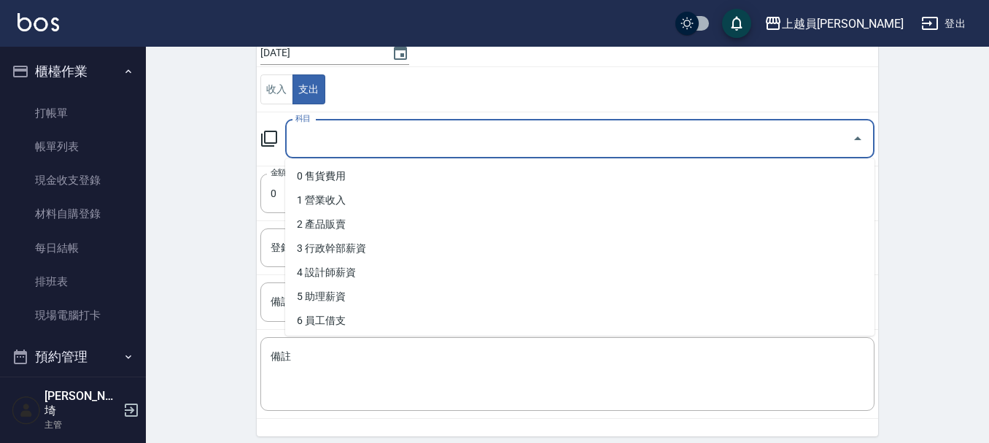
click at [445, 132] on input "科目" at bounding box center [569, 139] width 554 height 26
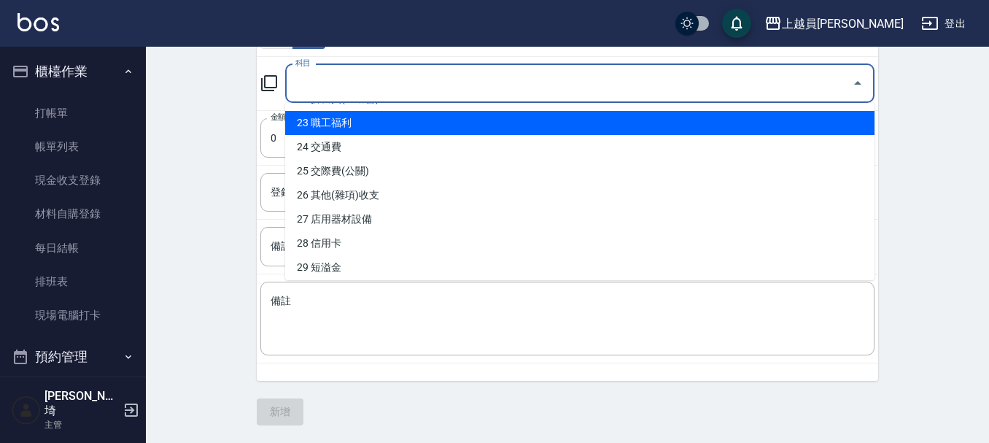
scroll to position [584, 0]
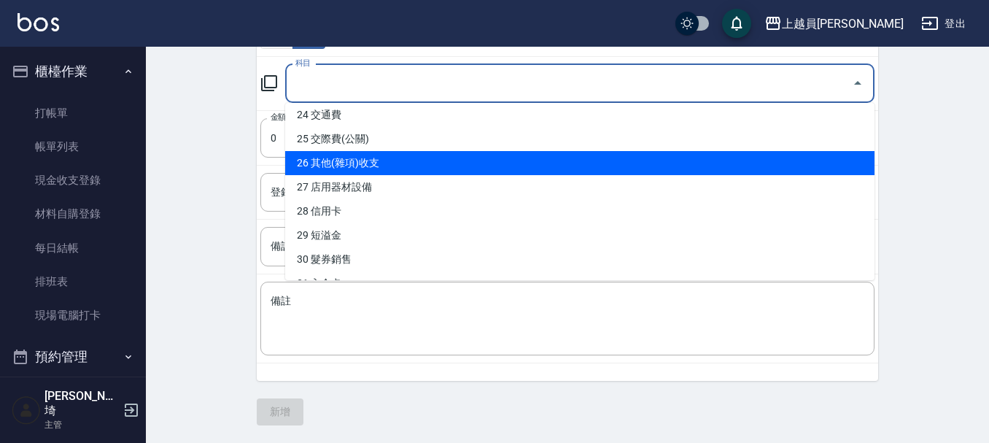
click at [403, 156] on li "26 其他(雜項)收支" at bounding box center [579, 163] width 589 height 24
type input "26 其他(雜項)收支"
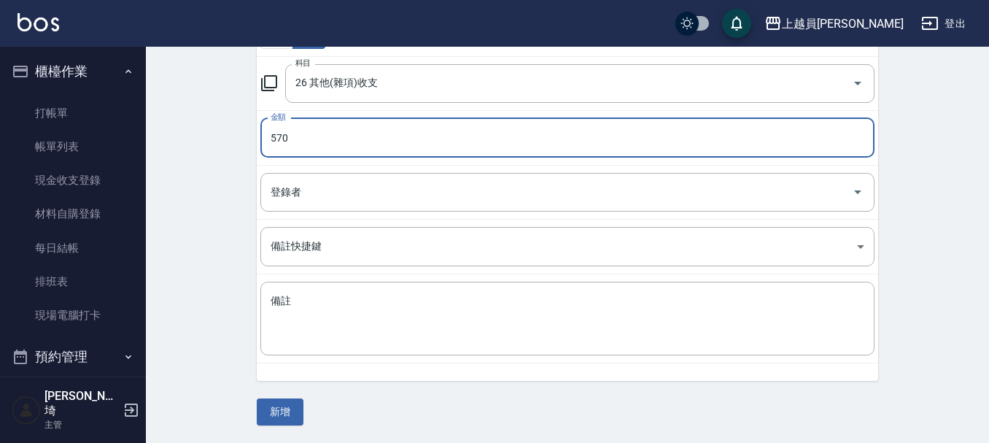
type input "570"
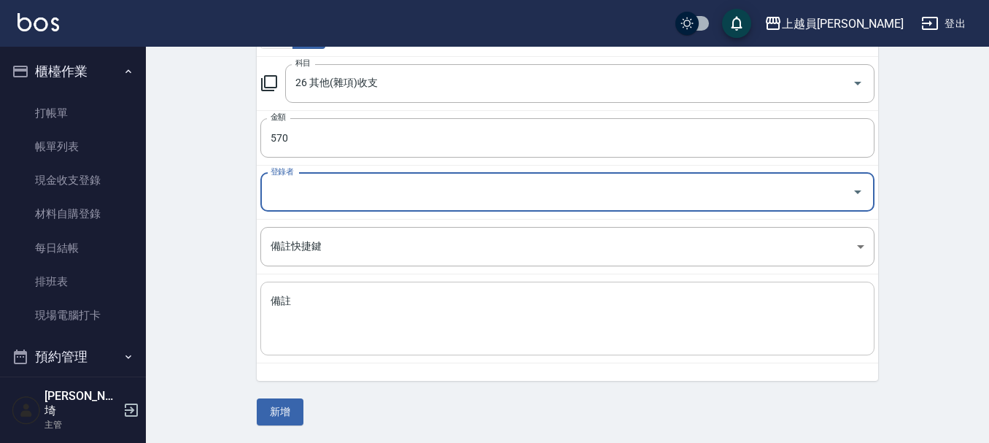
click at [319, 311] on textarea "備註" at bounding box center [568, 319] width 594 height 50
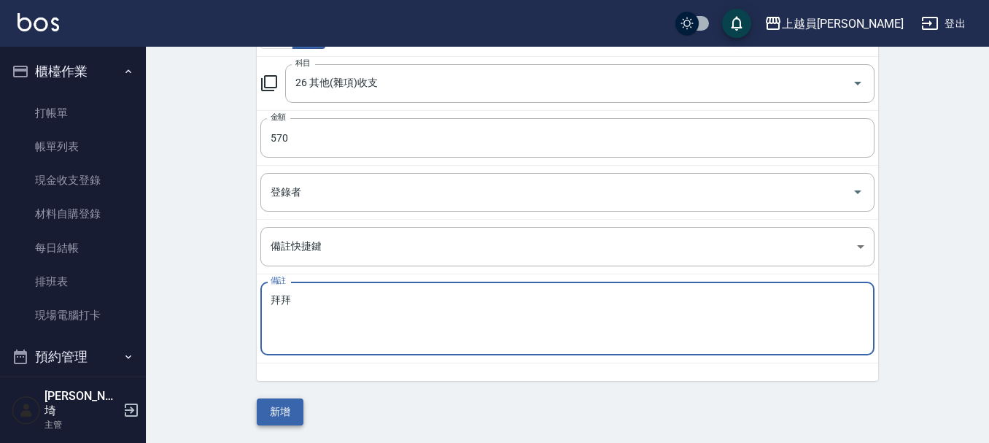
type textarea "拜拜"
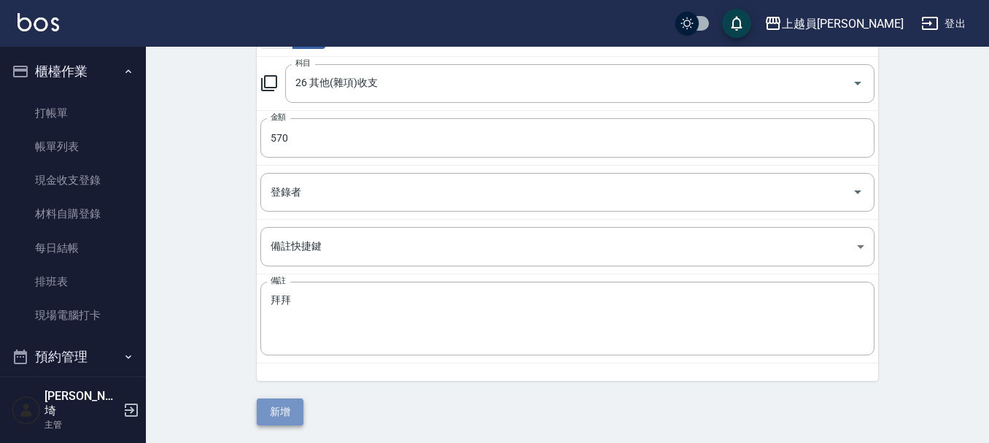
click at [285, 416] on button "新增" at bounding box center [280, 411] width 47 height 27
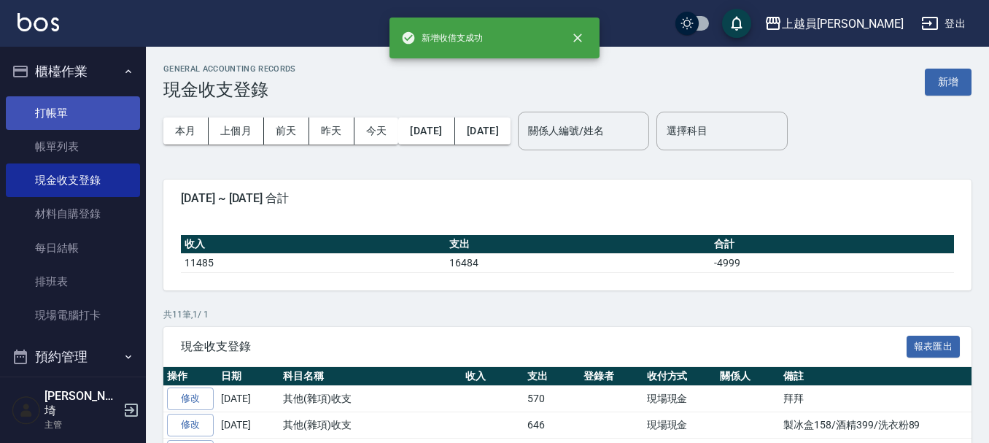
click at [67, 117] on link "打帳單" at bounding box center [73, 113] width 134 height 34
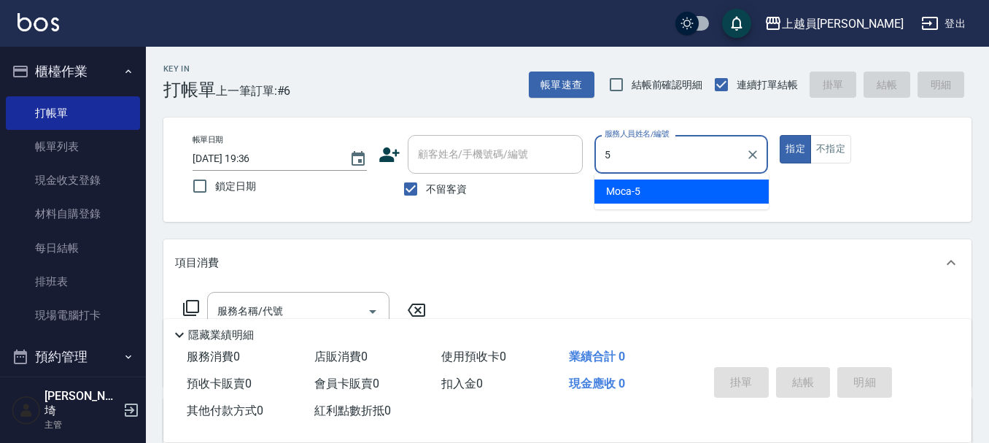
type input "Moca-5"
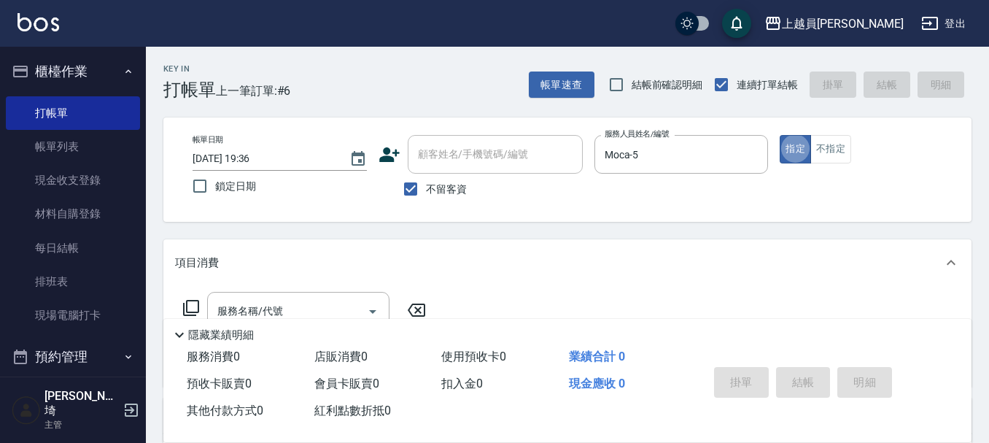
type button "true"
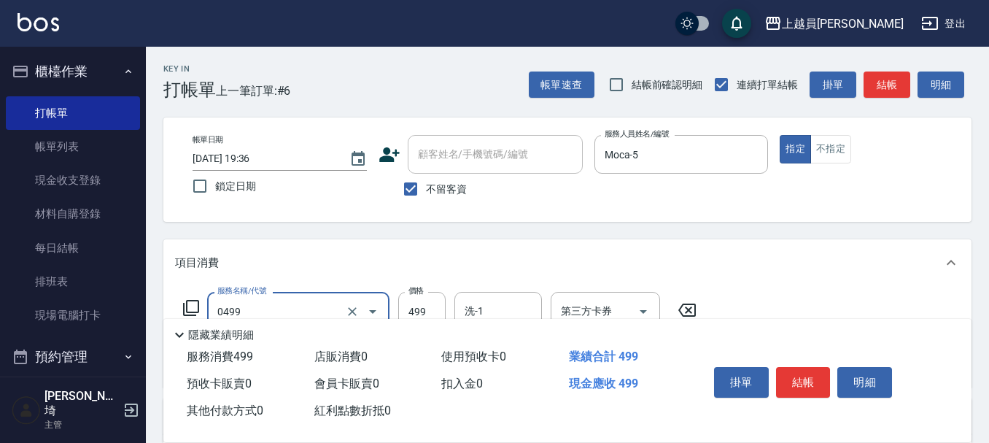
type input "去角質洗髮(0499)"
type input "0"
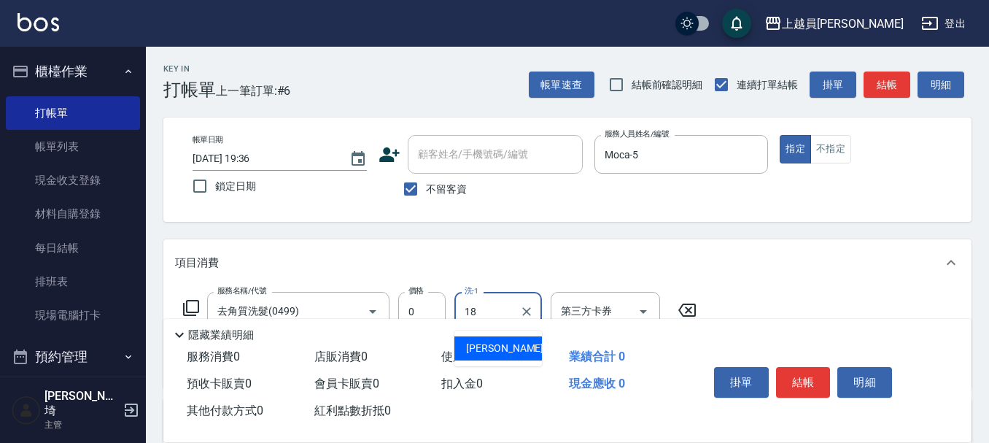
type input "[PERSON_NAME]-18"
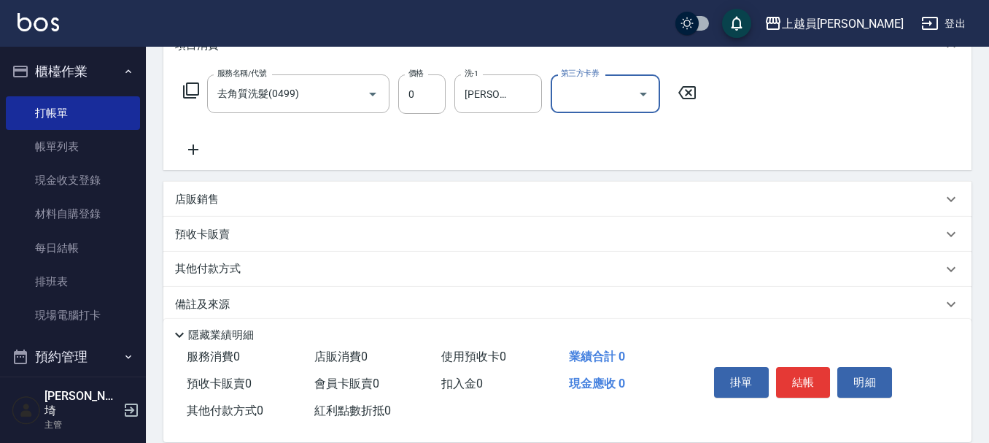
scroll to position [219, 0]
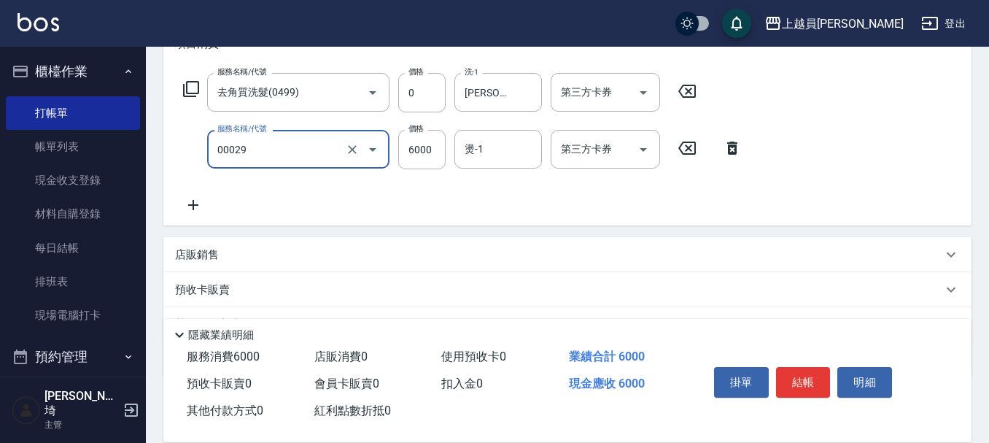
type input "零觸感雙珠重整(00029)"
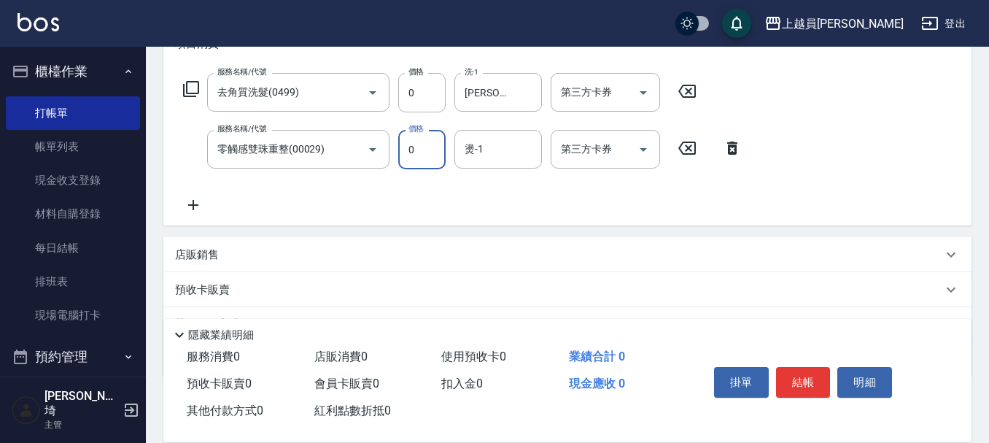
type input "0"
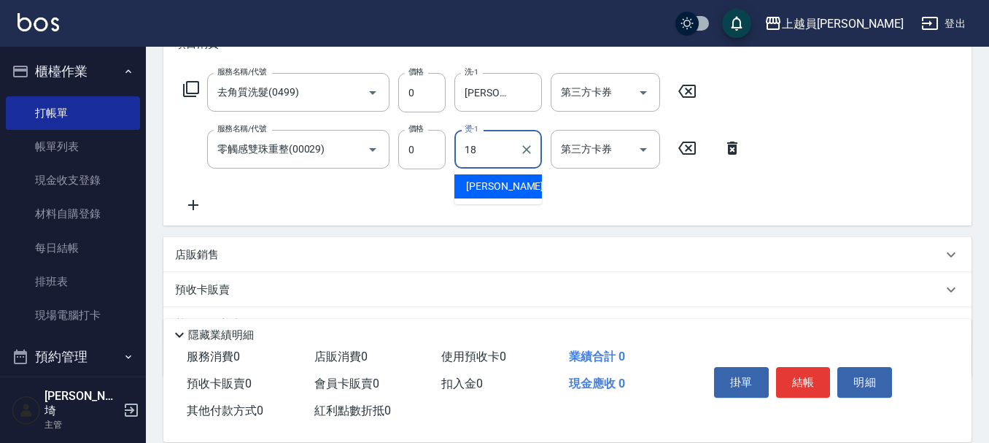
type input "[PERSON_NAME]-18"
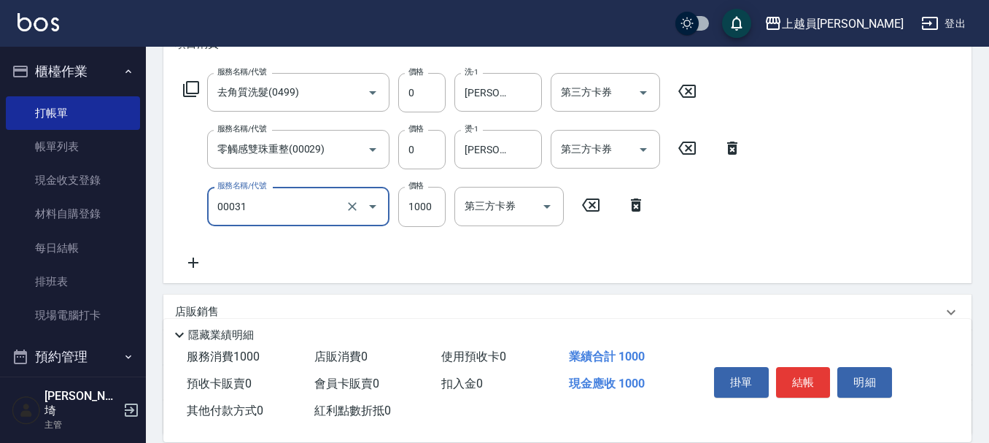
type input "單卸髮片(00031)"
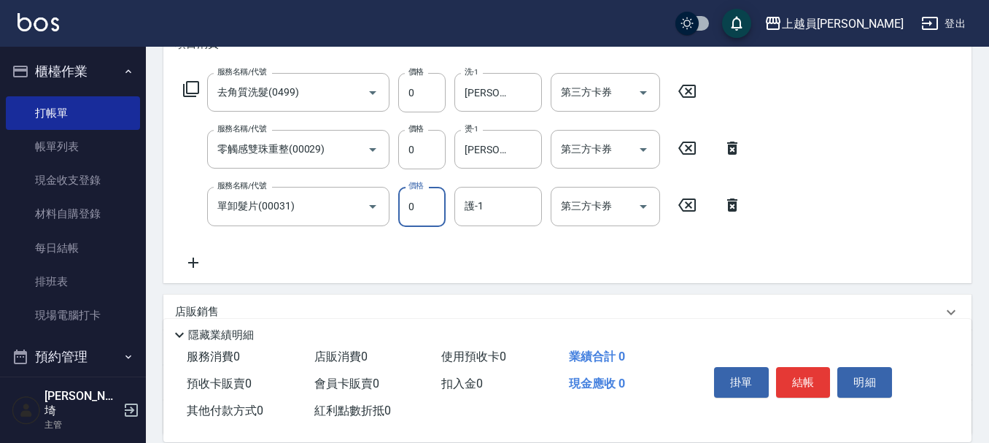
type input "0"
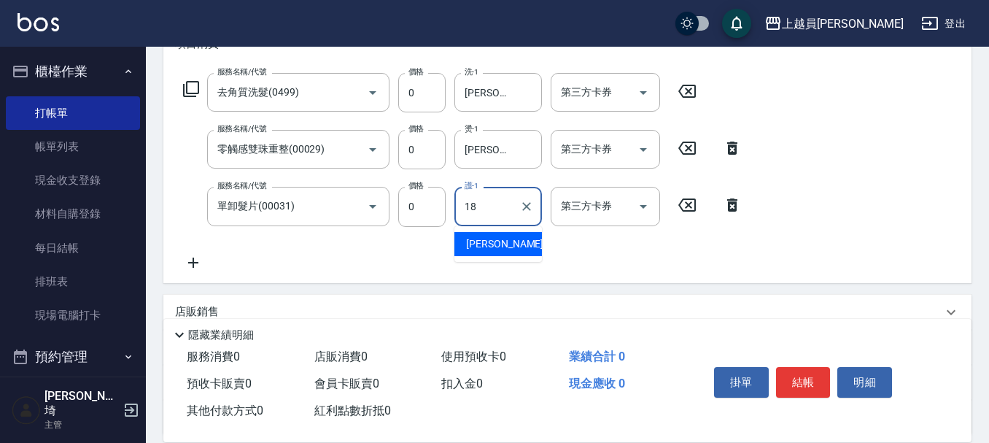
type input "[PERSON_NAME]-18"
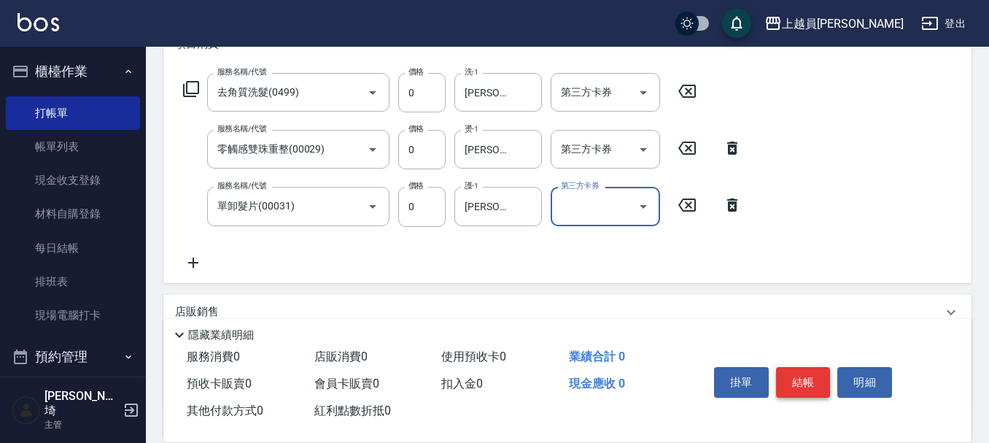
click at [814, 382] on button "結帳" at bounding box center [803, 382] width 55 height 31
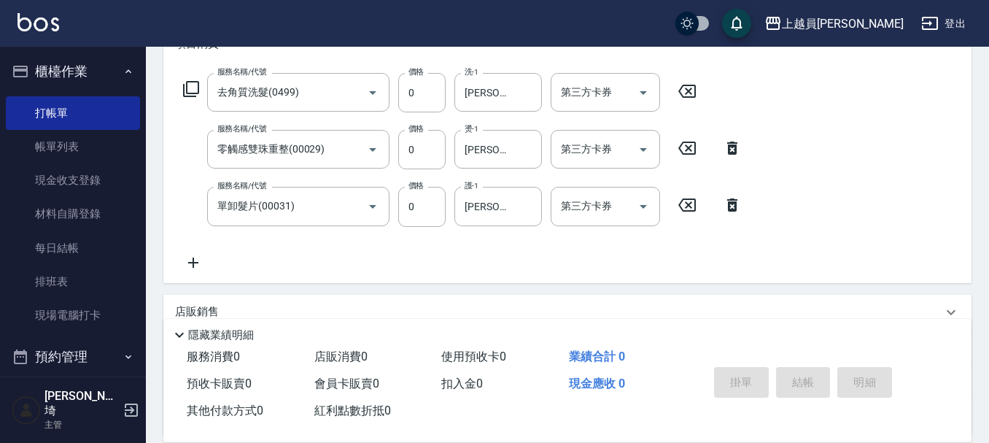
type input "[DATE] 19:37"
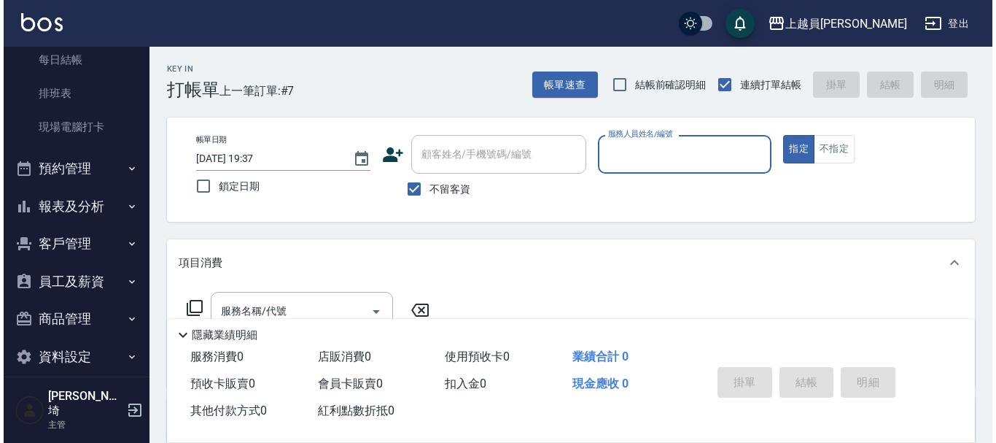
scroll to position [191, 0]
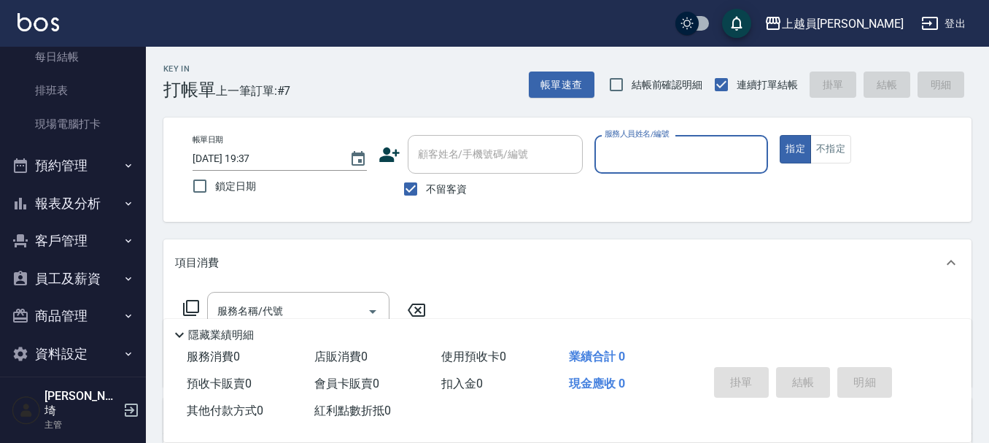
click at [103, 203] on button "報表及分析" at bounding box center [73, 204] width 134 height 38
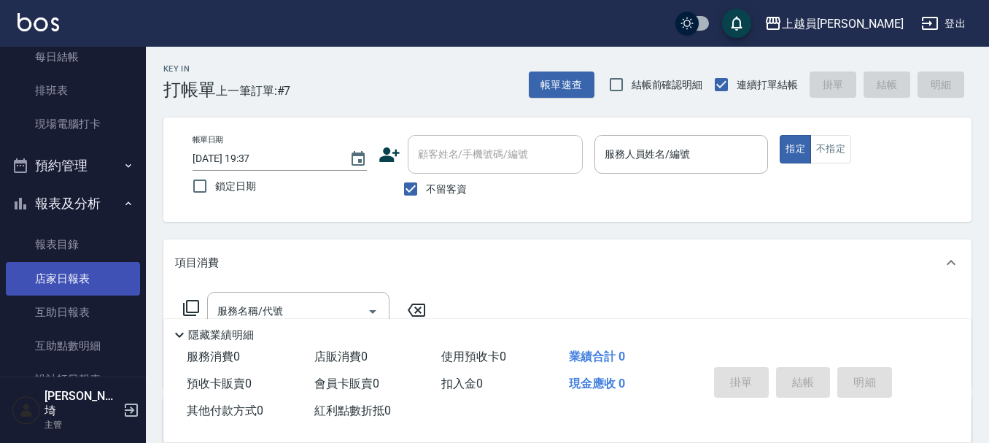
click at [107, 292] on link "店家日報表" at bounding box center [73, 279] width 134 height 34
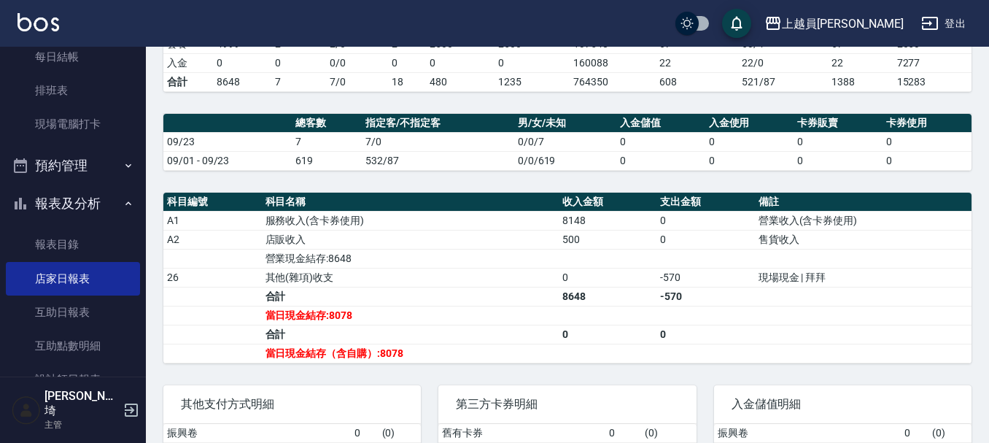
scroll to position [495, 0]
